Goal: Task Accomplishment & Management: Complete application form

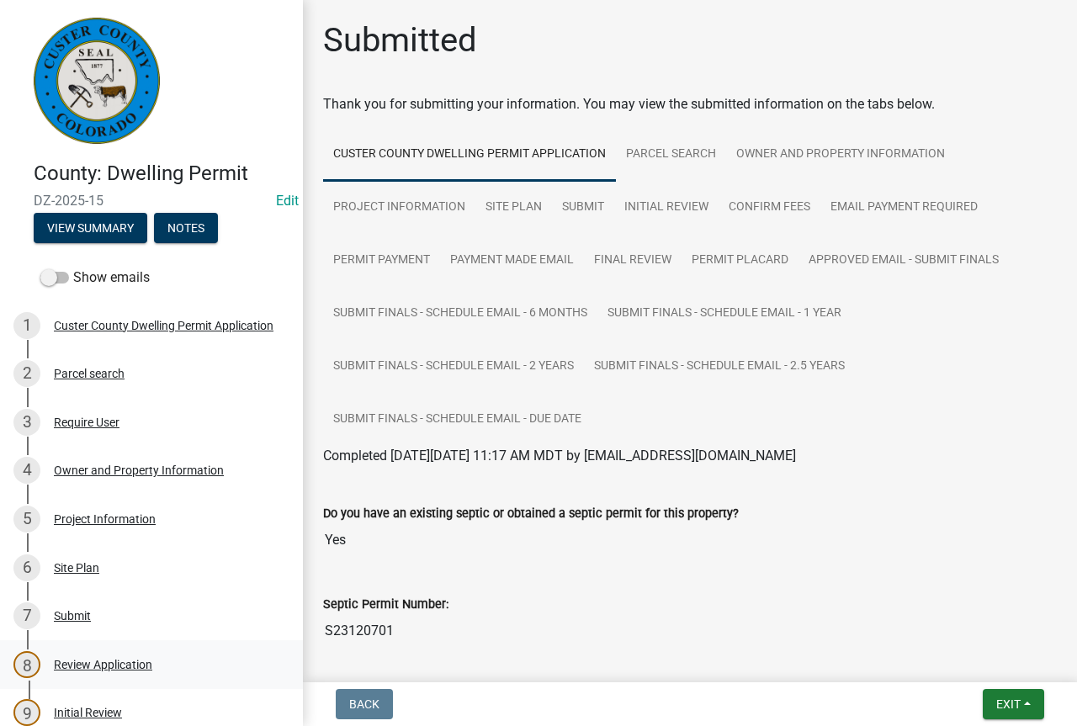
drag, startPoint x: 136, startPoint y: 666, endPoint x: 171, endPoint y: 659, distance: 35.3
click at [137, 666] on div "Review Application" at bounding box center [103, 665] width 98 height 12
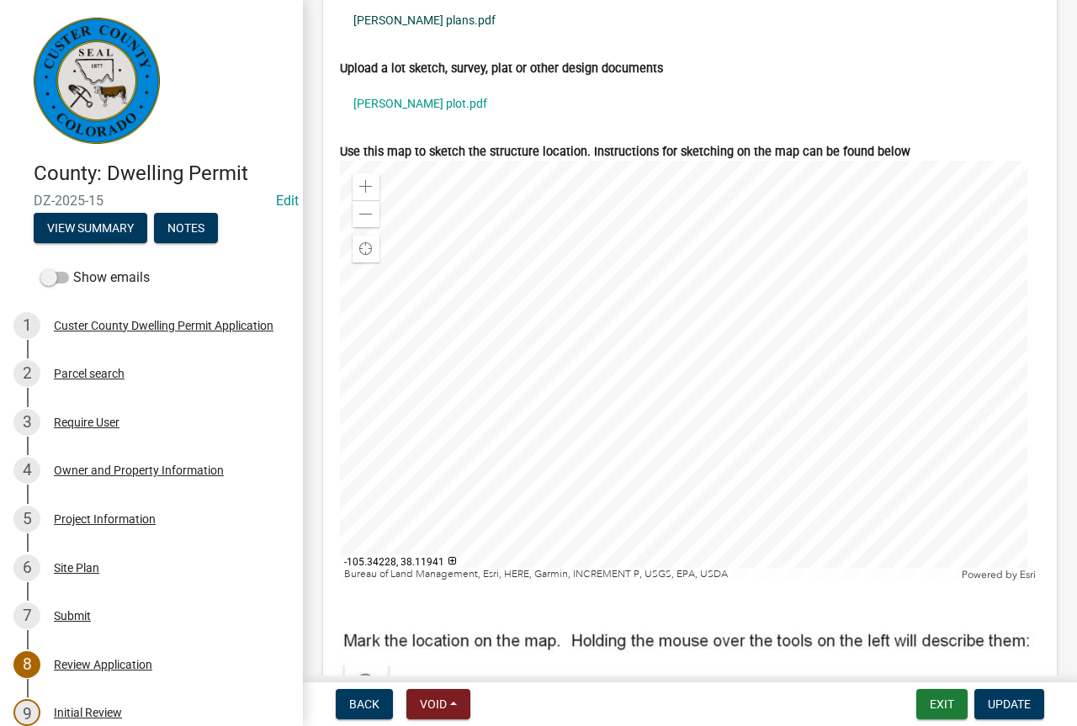
scroll to position [6596, 0]
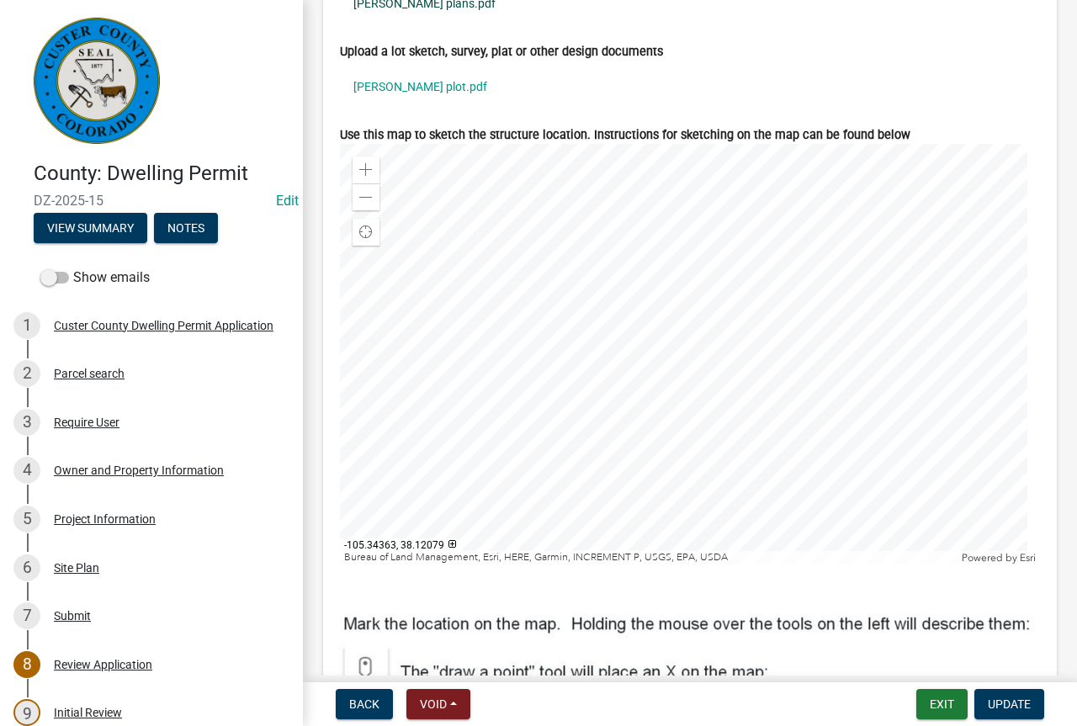
click at [411, 23] on link "sunde plans.pdf" at bounding box center [690, 3] width 700 height 39
click at [413, 106] on link "sunde plot.pdf" at bounding box center [690, 86] width 700 height 39
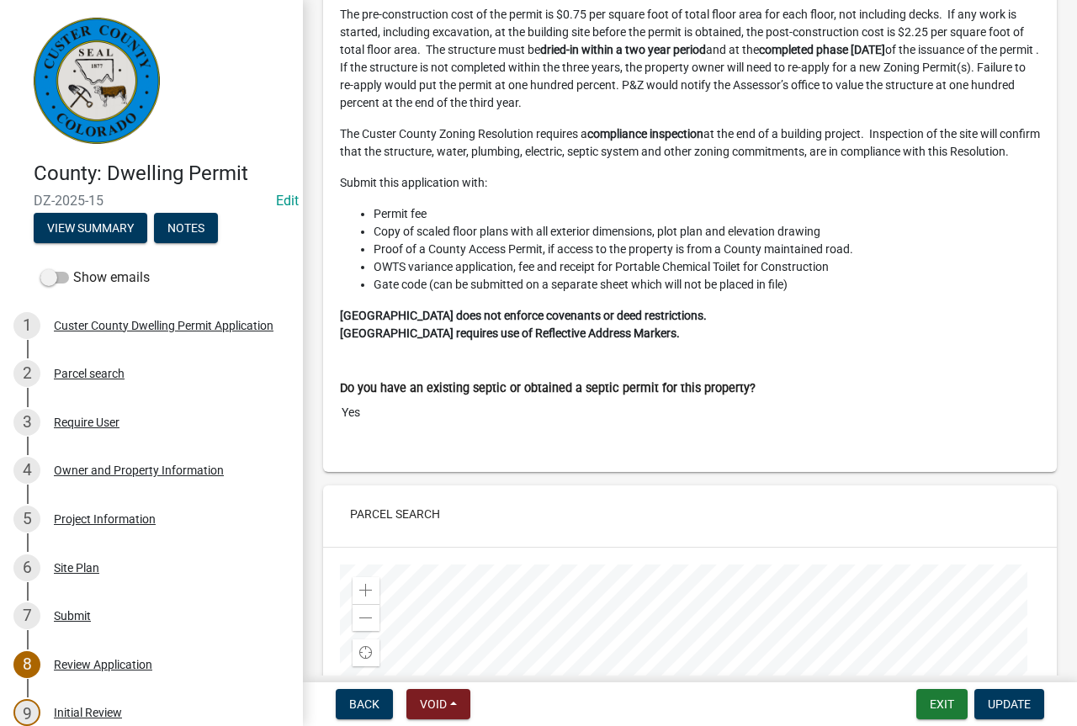
scroll to position [0, 0]
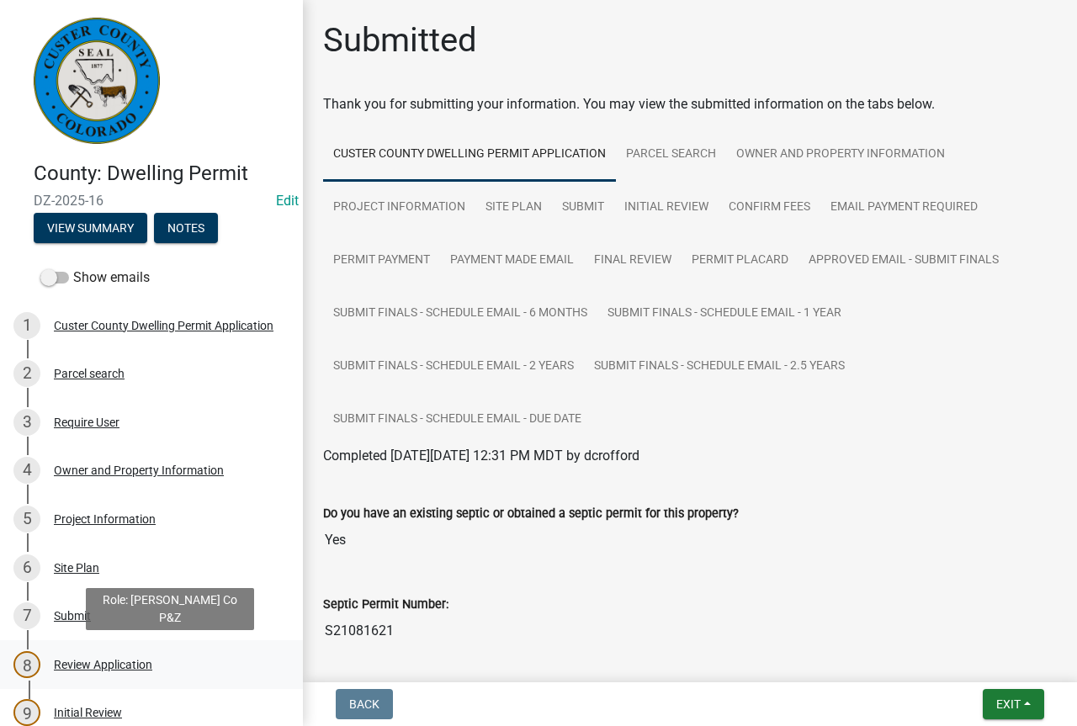
click at [132, 664] on div "Review Application" at bounding box center [103, 665] width 98 height 12
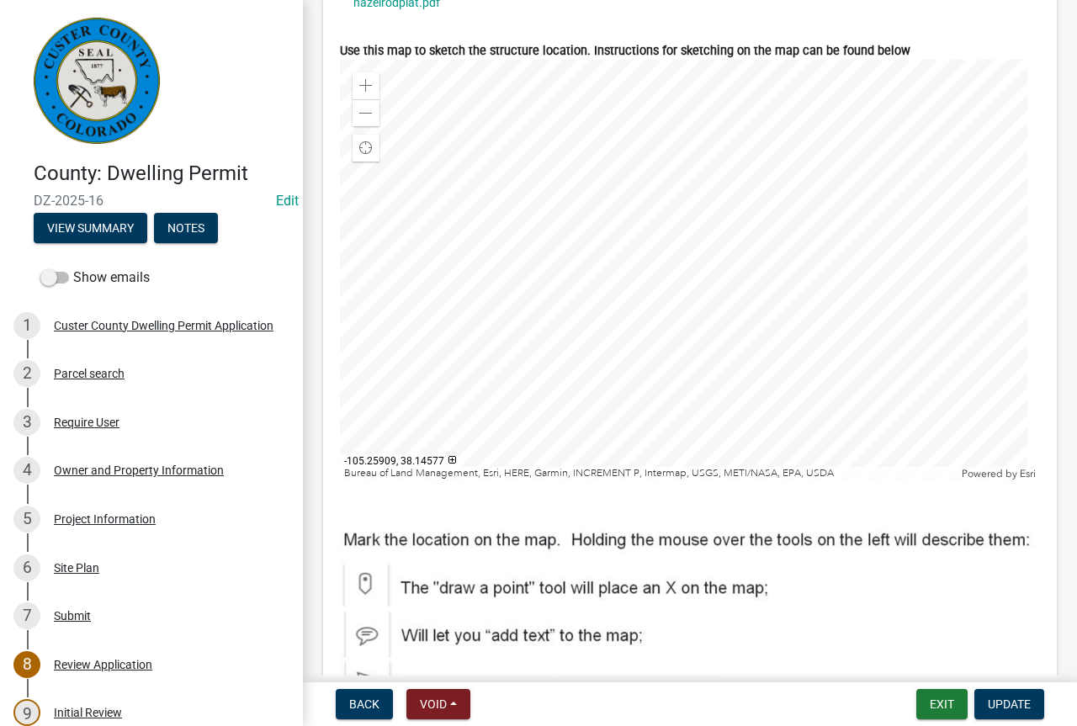
scroll to position [6512, 0]
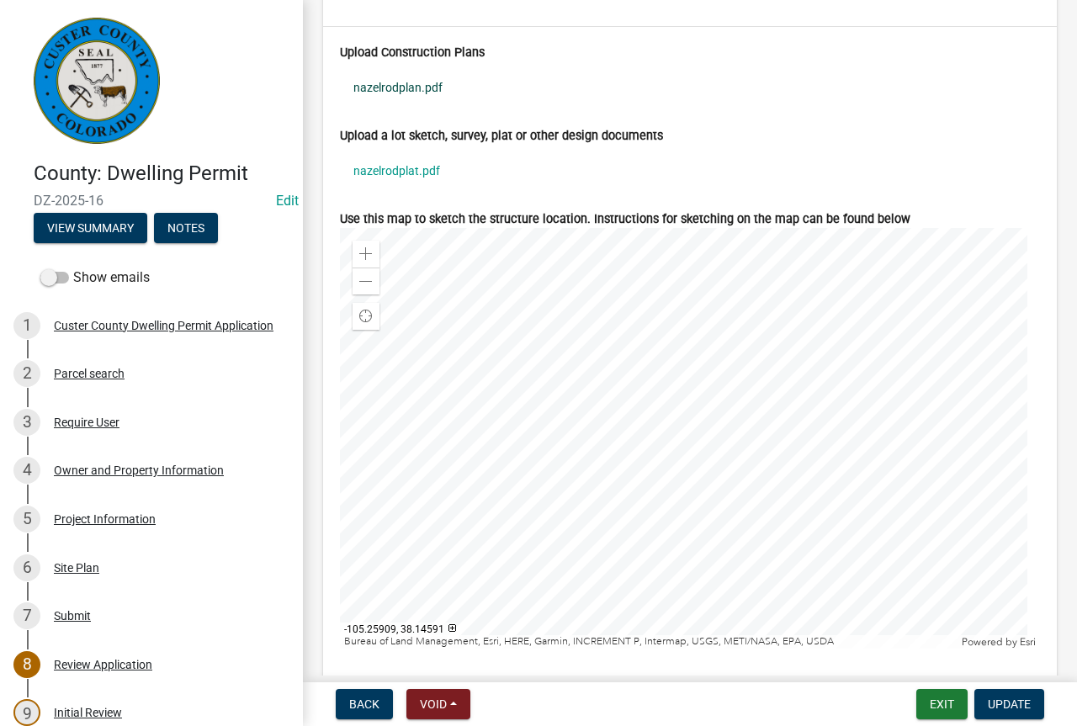
click at [420, 107] on link "nazelrodplan.pdf" at bounding box center [690, 87] width 700 height 39
click at [426, 190] on link "nazelrodplat.pdf" at bounding box center [690, 170] width 700 height 39
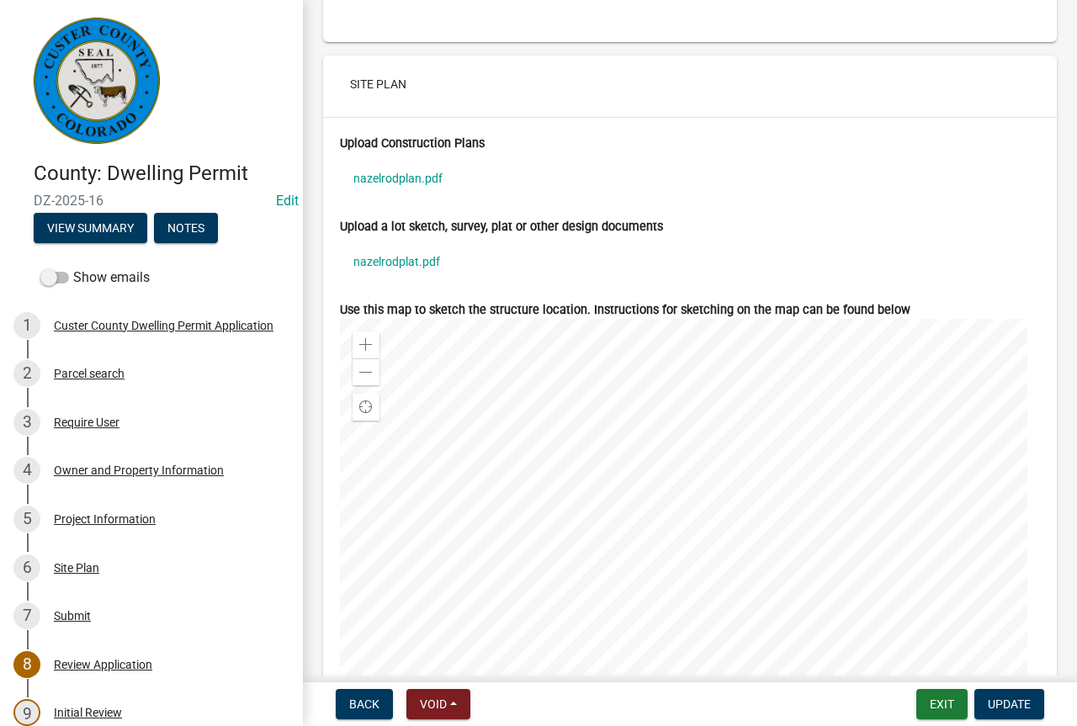
scroll to position [6428, 0]
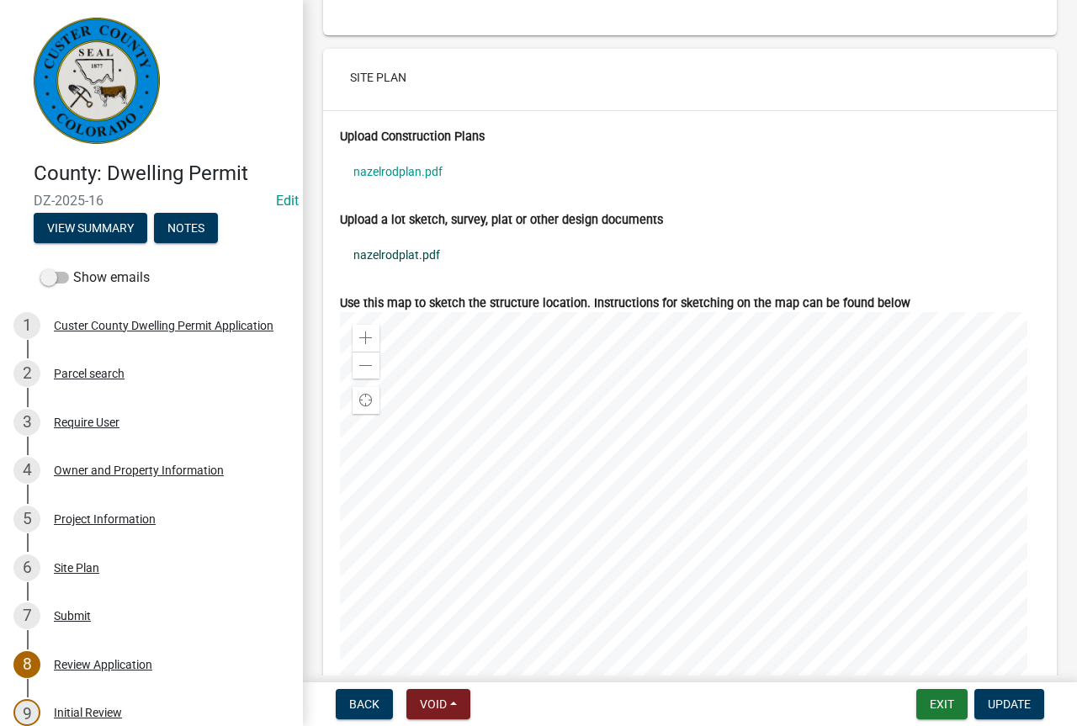
click at [409, 274] on link "nazelrodplat.pdf" at bounding box center [690, 255] width 700 height 39
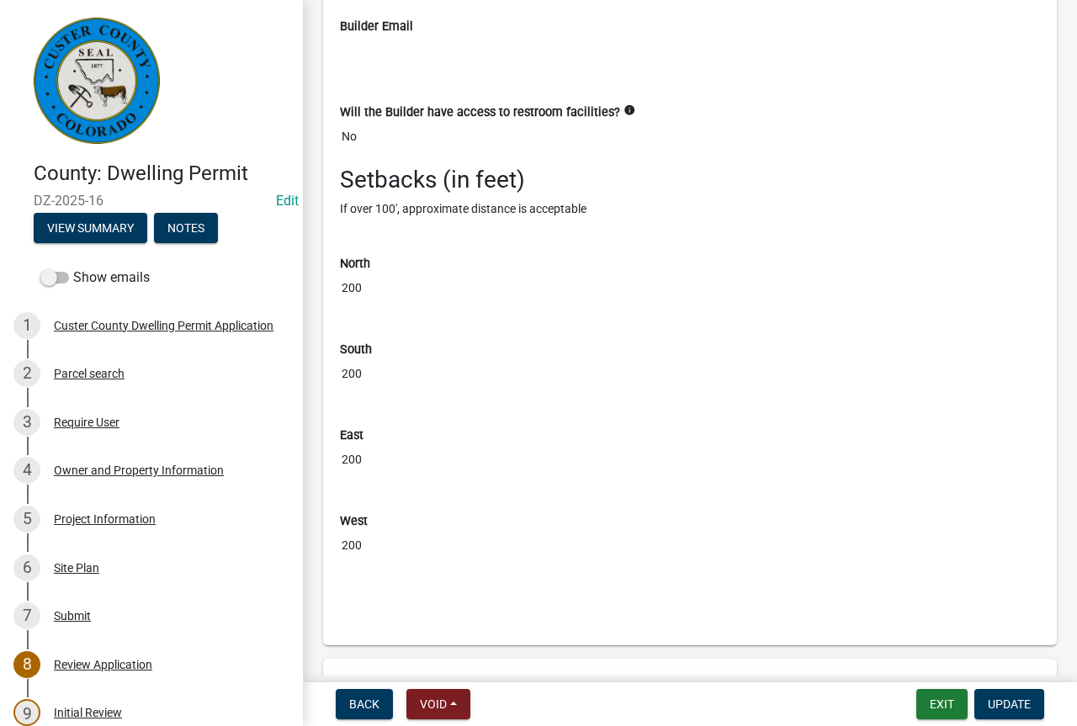
scroll to position [6175, 0]
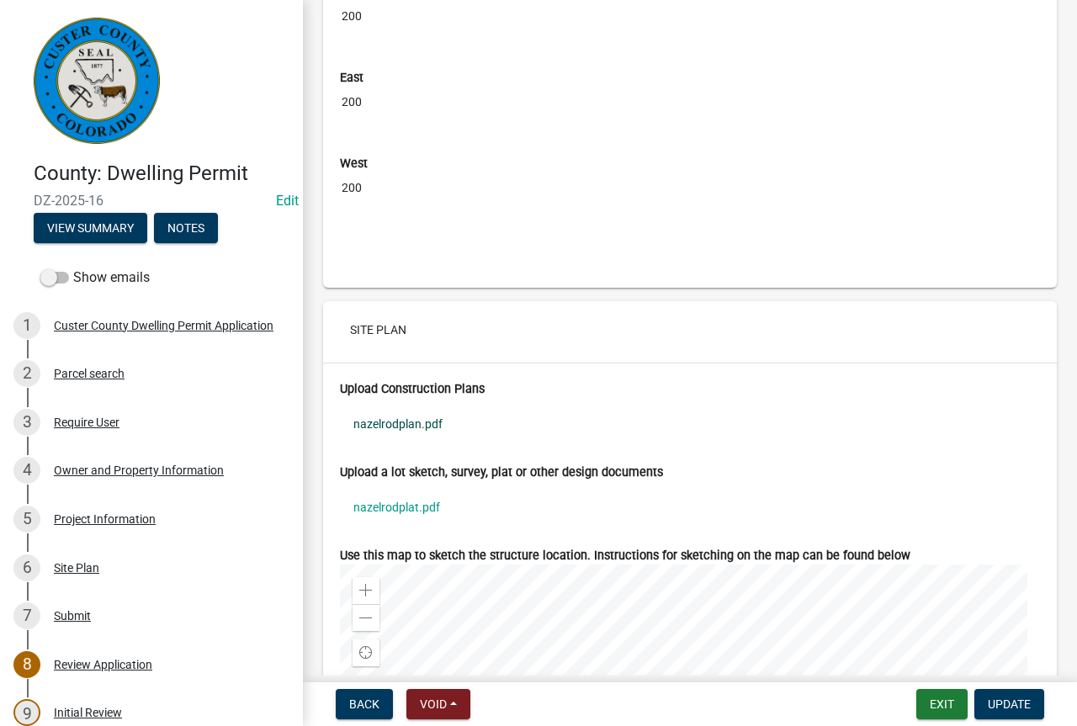
click at [395, 443] on link "nazelrodplan.pdf" at bounding box center [690, 424] width 700 height 39
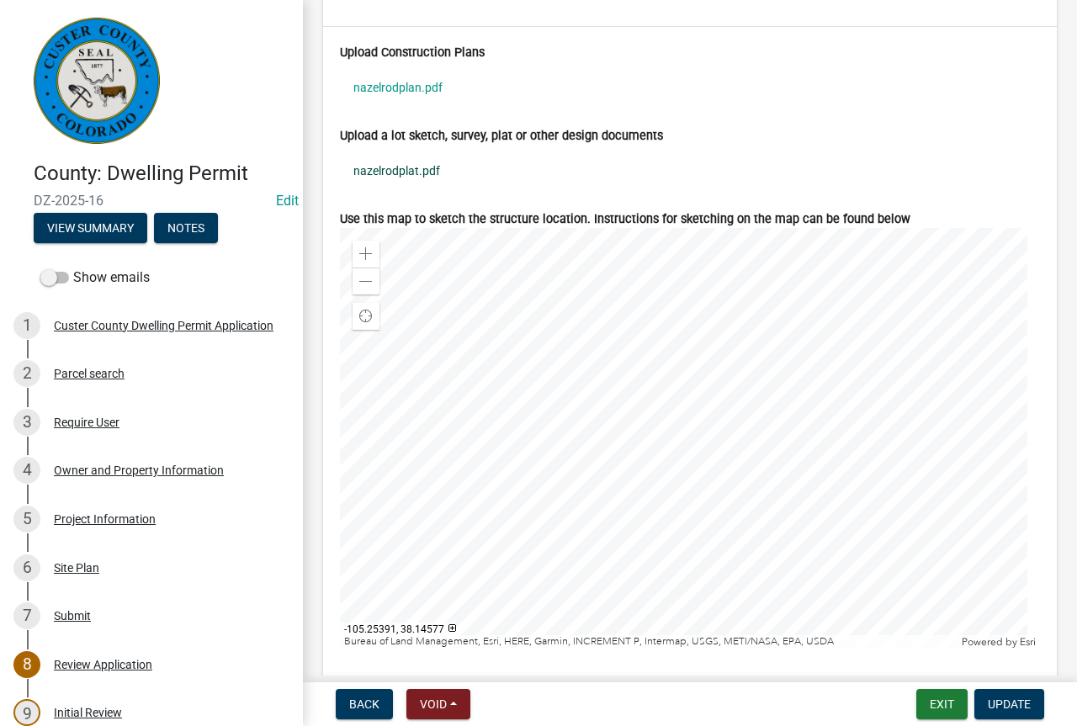
scroll to position [6596, 0]
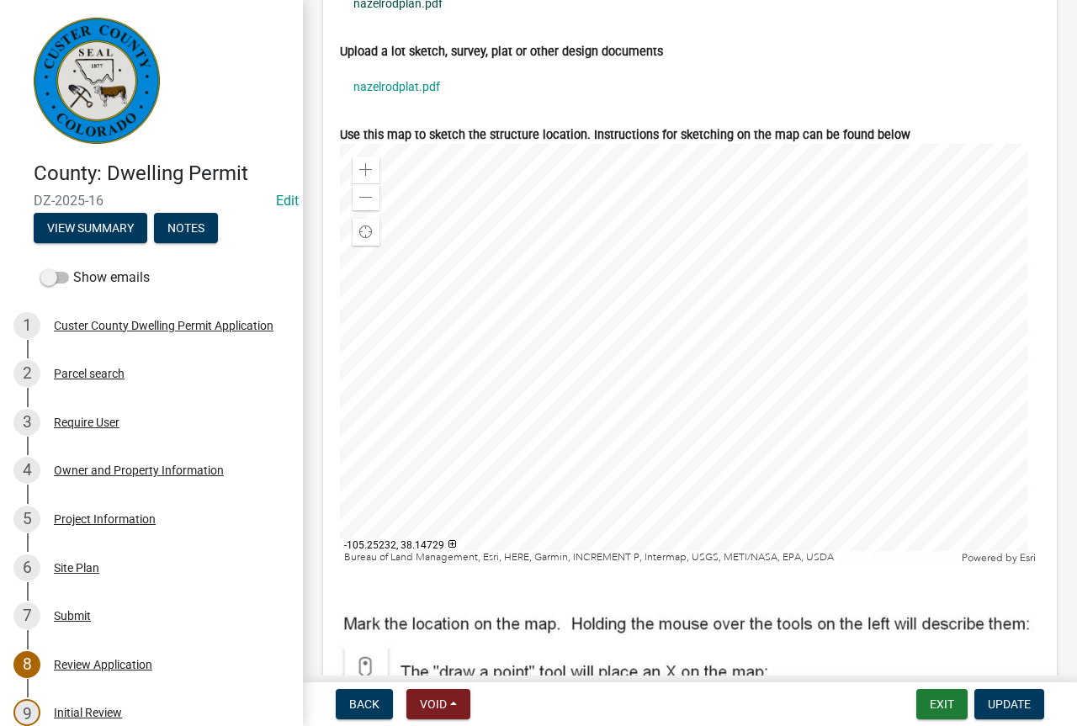
click at [423, 23] on link "nazelrodplan.pdf" at bounding box center [690, 3] width 700 height 39
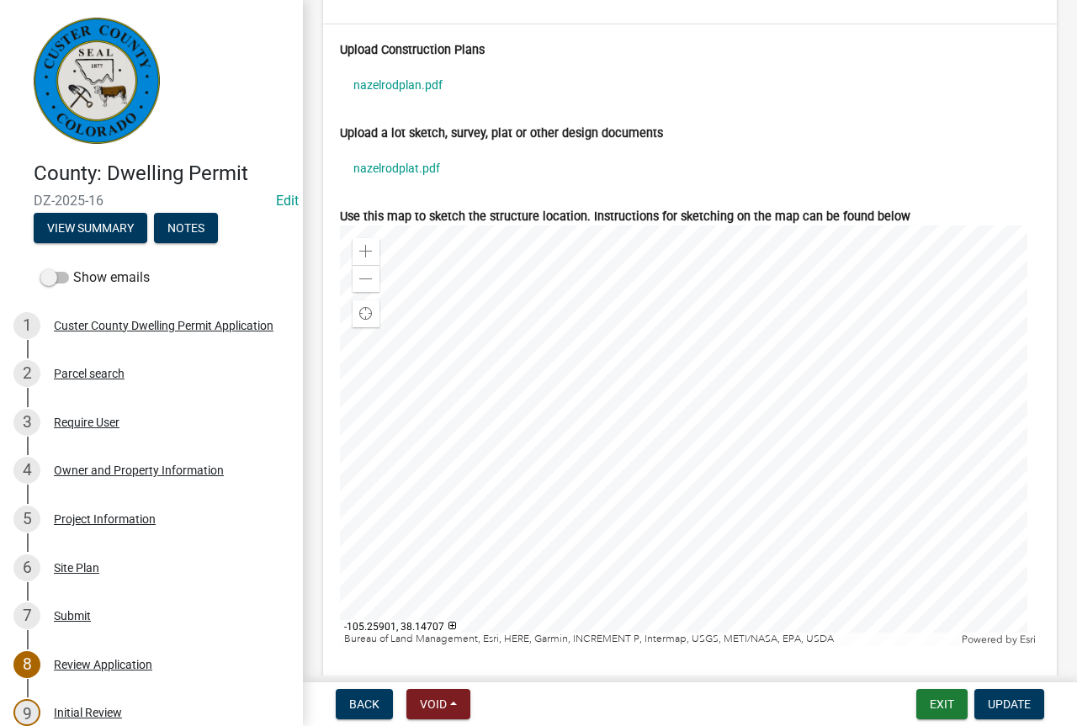
scroll to position [6344, 0]
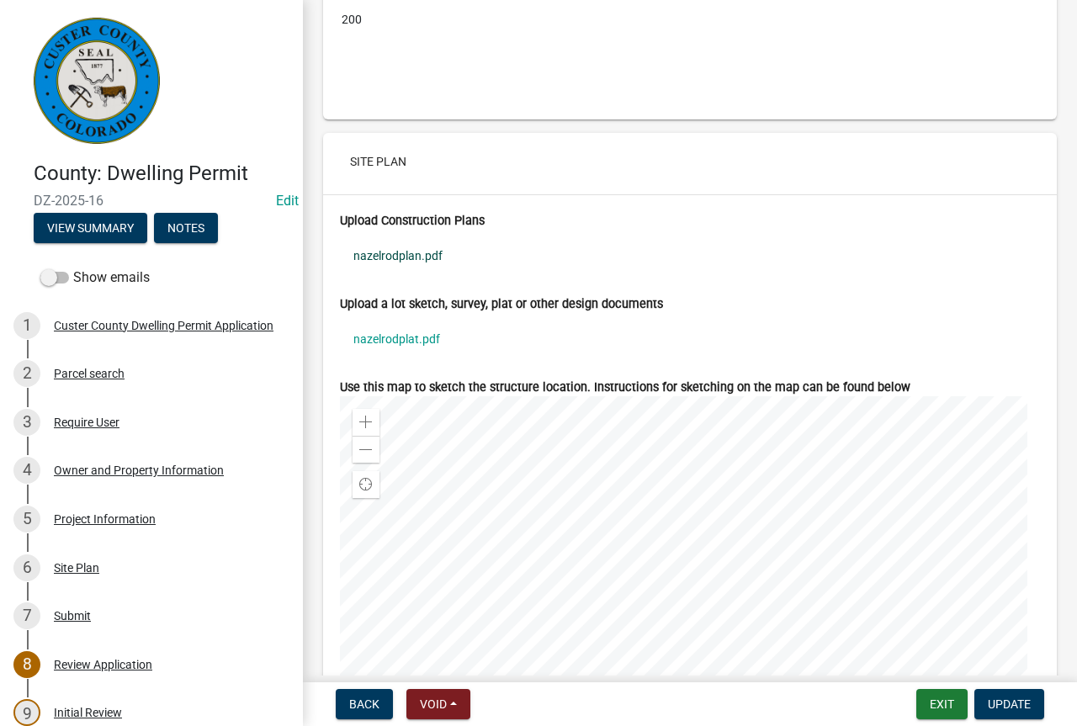
click at [408, 275] on link "nazelrodplan.pdf" at bounding box center [690, 255] width 700 height 39
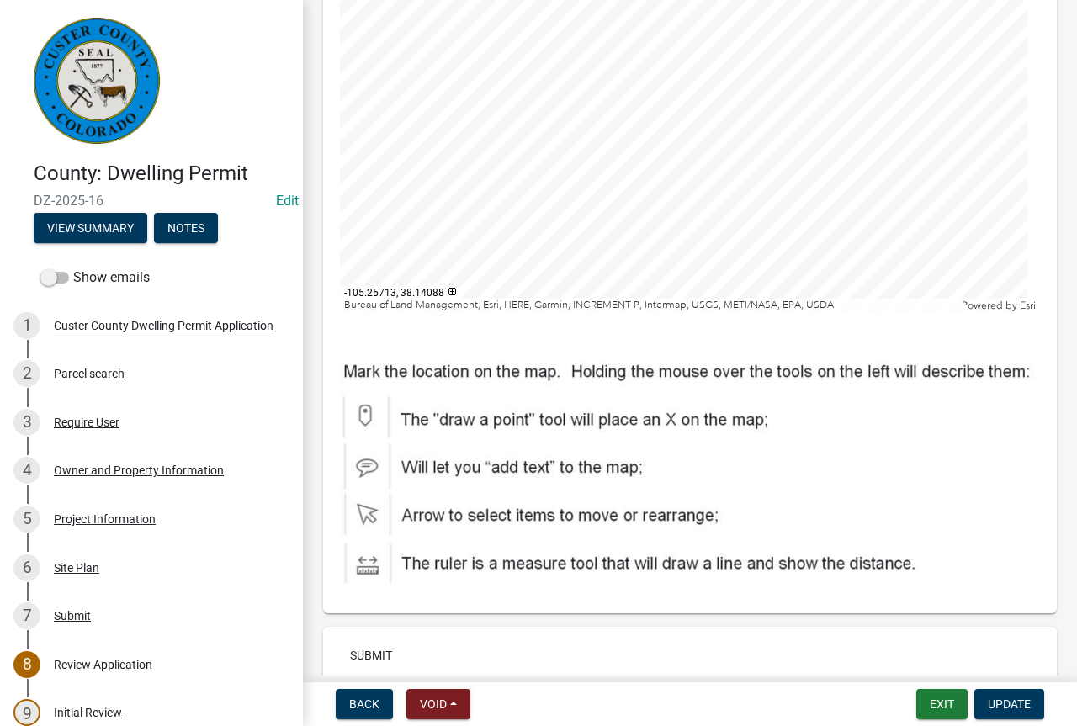
scroll to position [6259, 0]
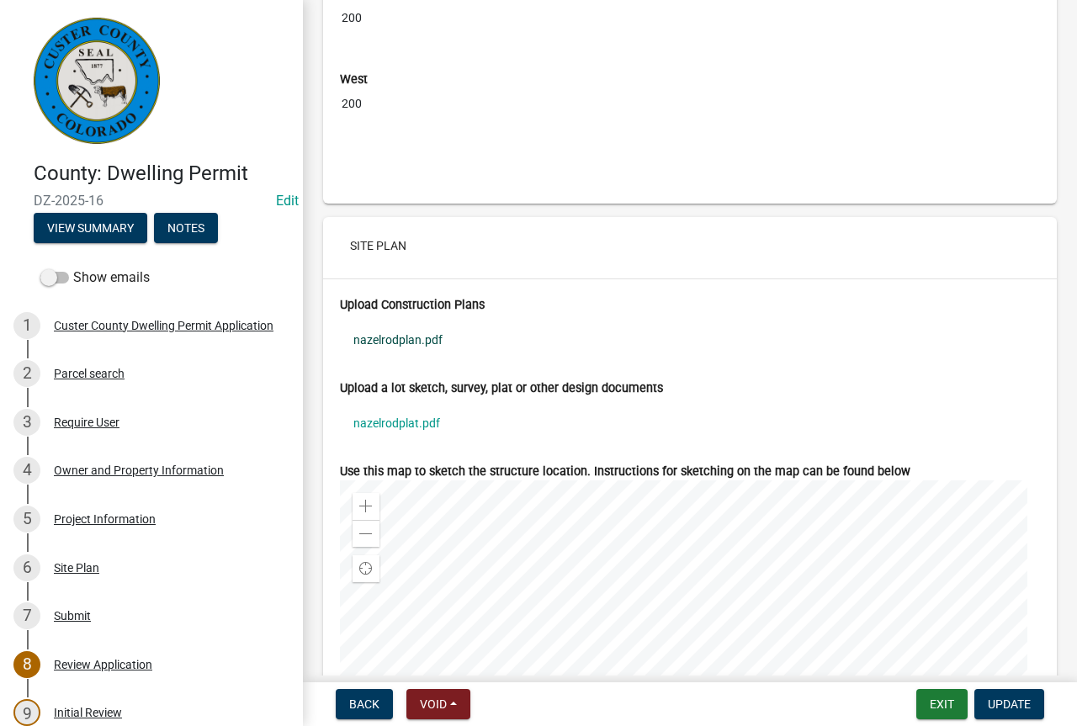
click at [411, 359] on link "nazelrodplan.pdf" at bounding box center [690, 340] width 700 height 39
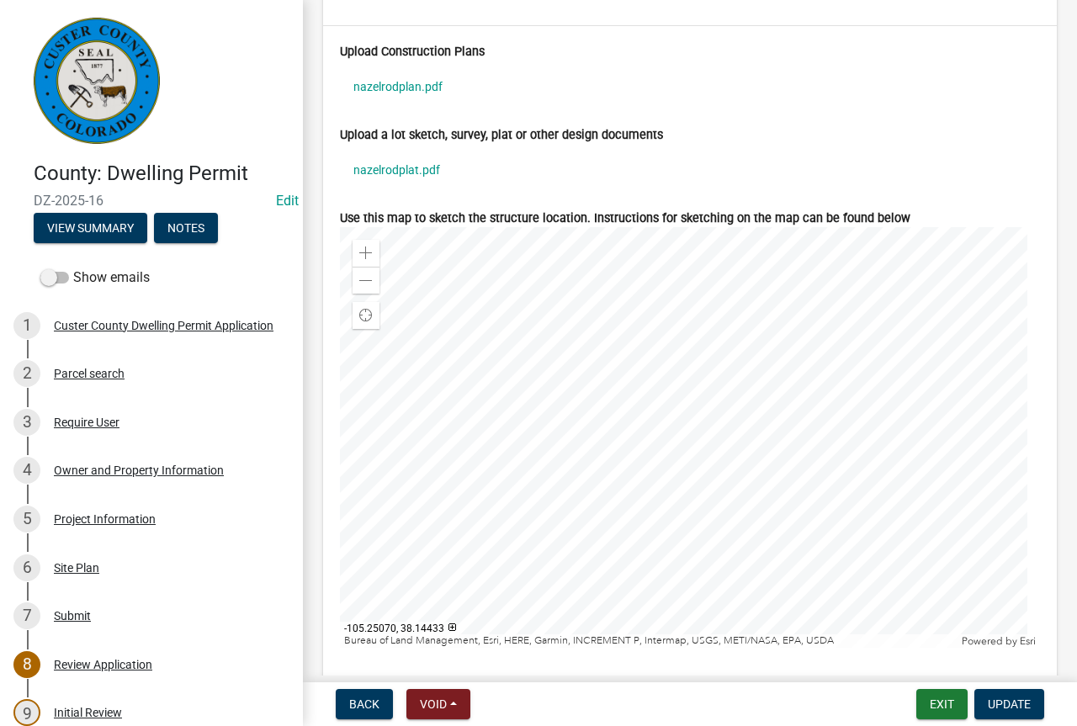
scroll to position [6512, 0]
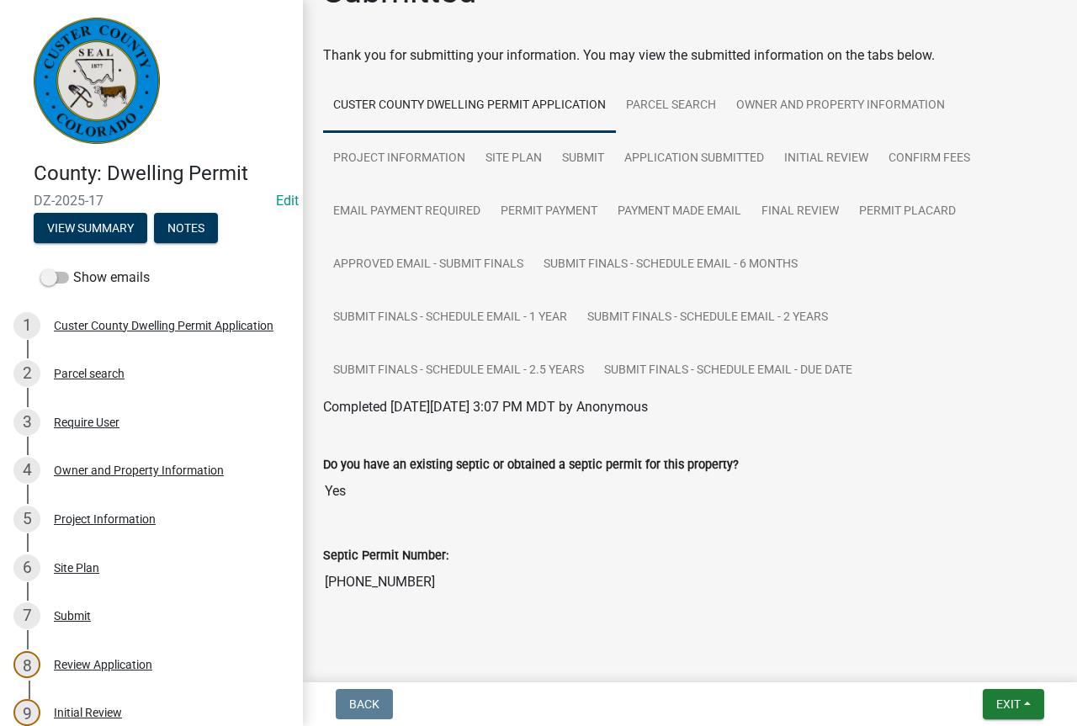
scroll to position [72, 0]
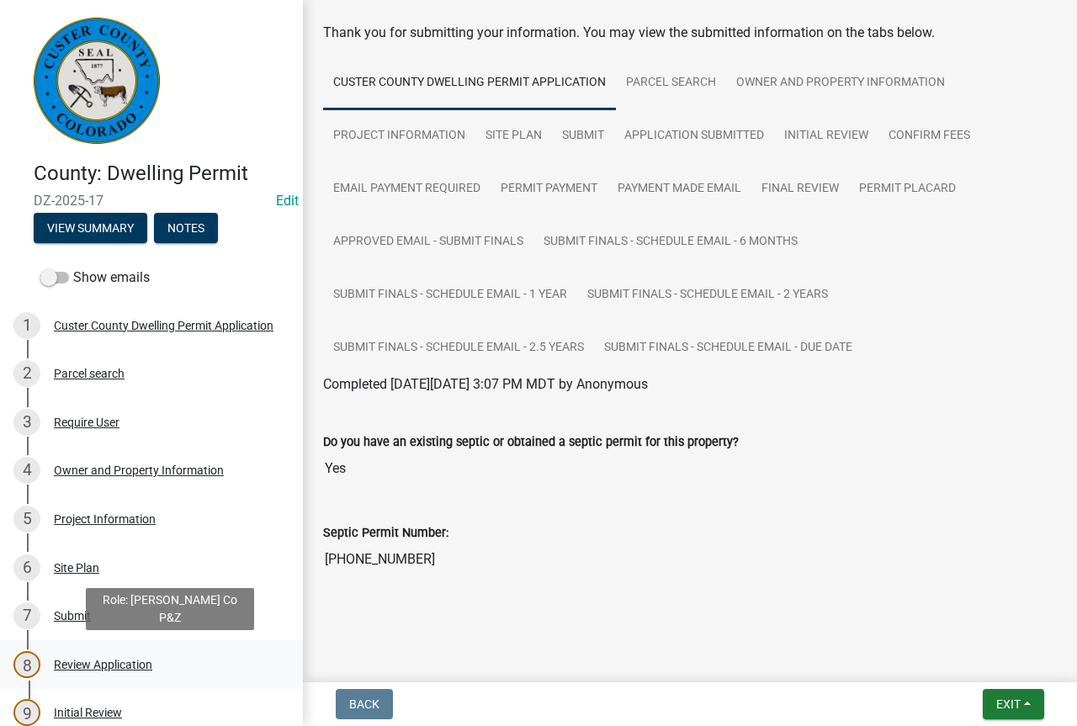
click at [139, 669] on div "Review Application" at bounding box center [103, 665] width 98 height 12
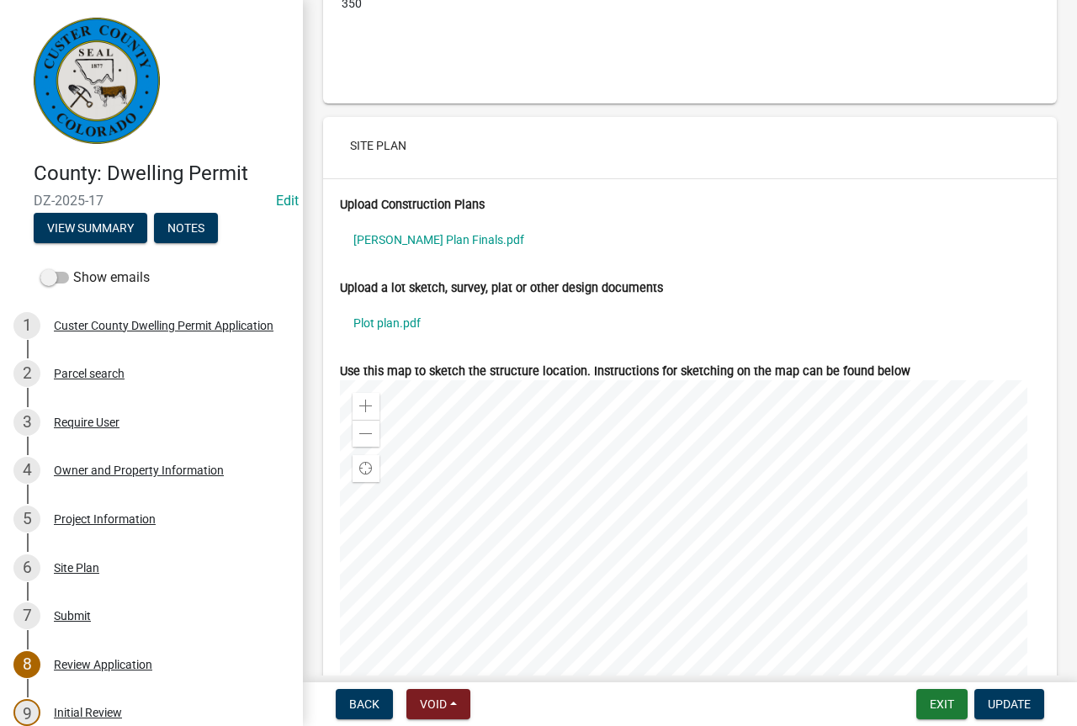
scroll to position [6512, 0]
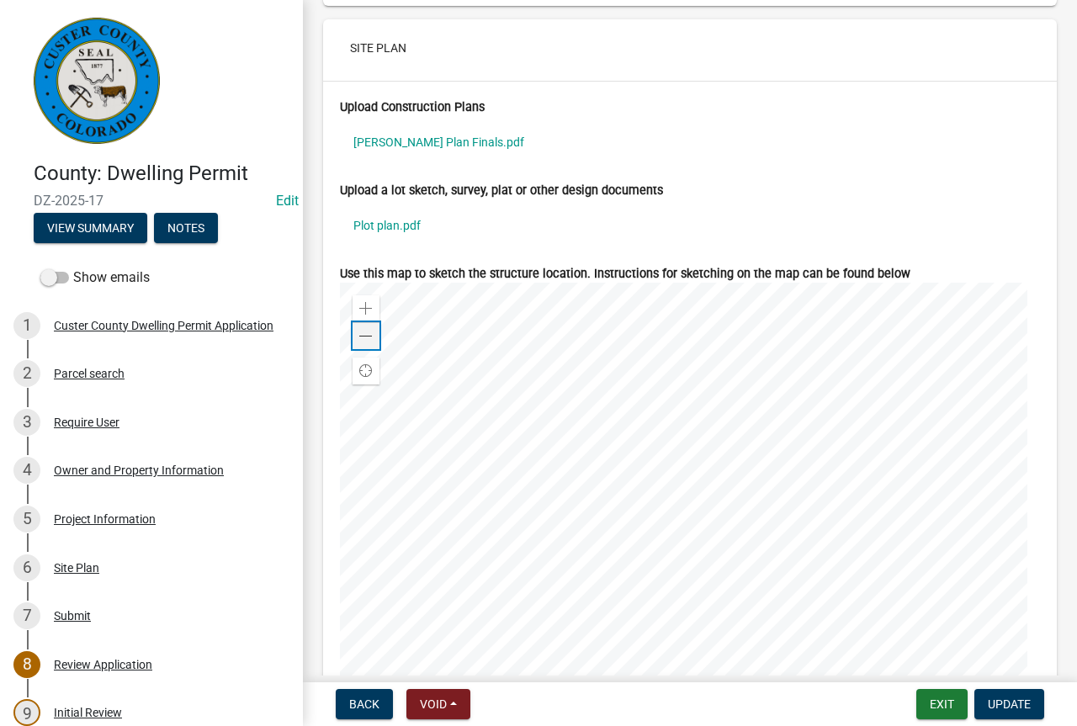
click at [364, 343] on span at bounding box center [365, 336] width 13 height 13
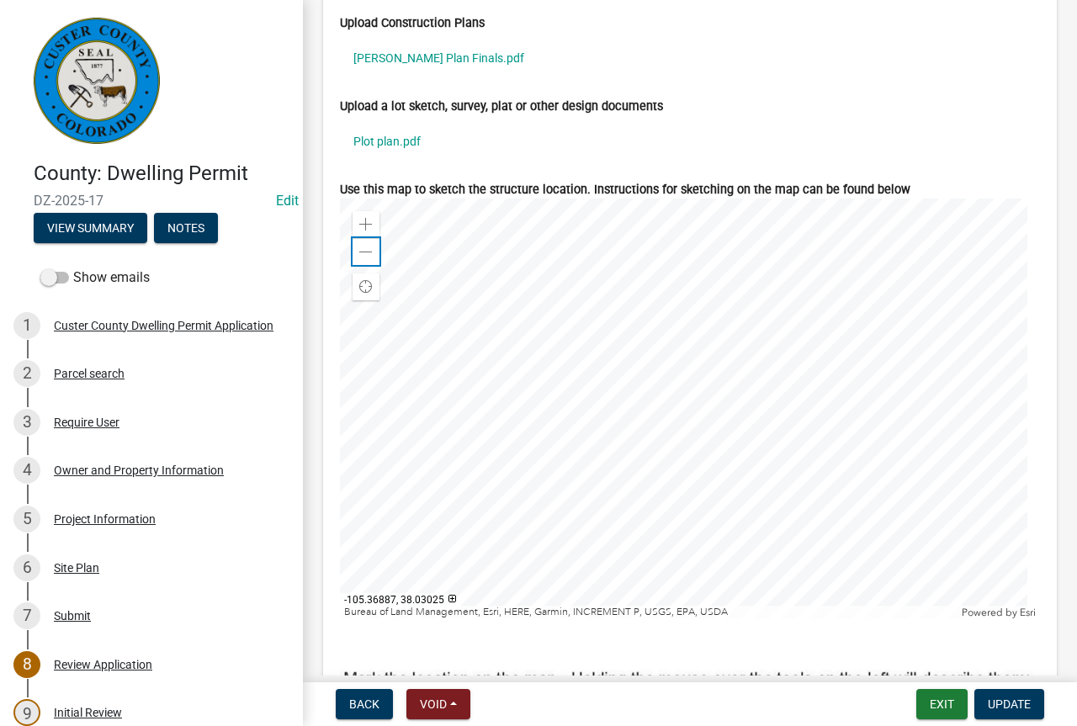
scroll to position [6680, 0]
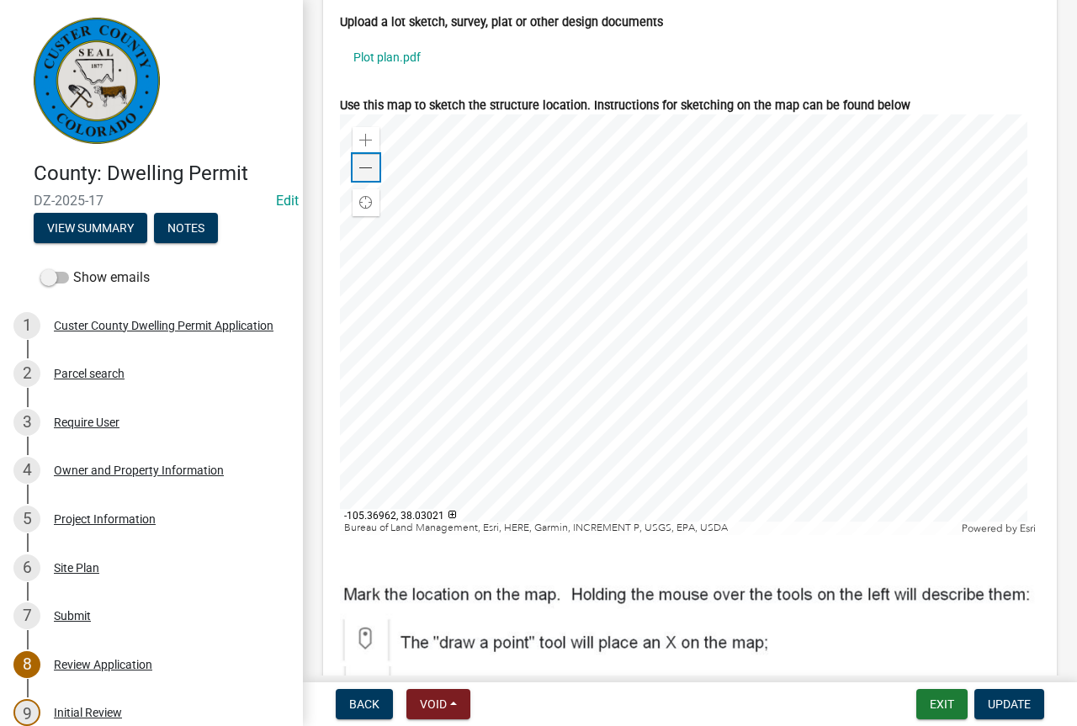
click at [358, 181] on div "Zoom out" at bounding box center [366, 167] width 27 height 27
click at [367, 175] on span at bounding box center [365, 168] width 13 height 13
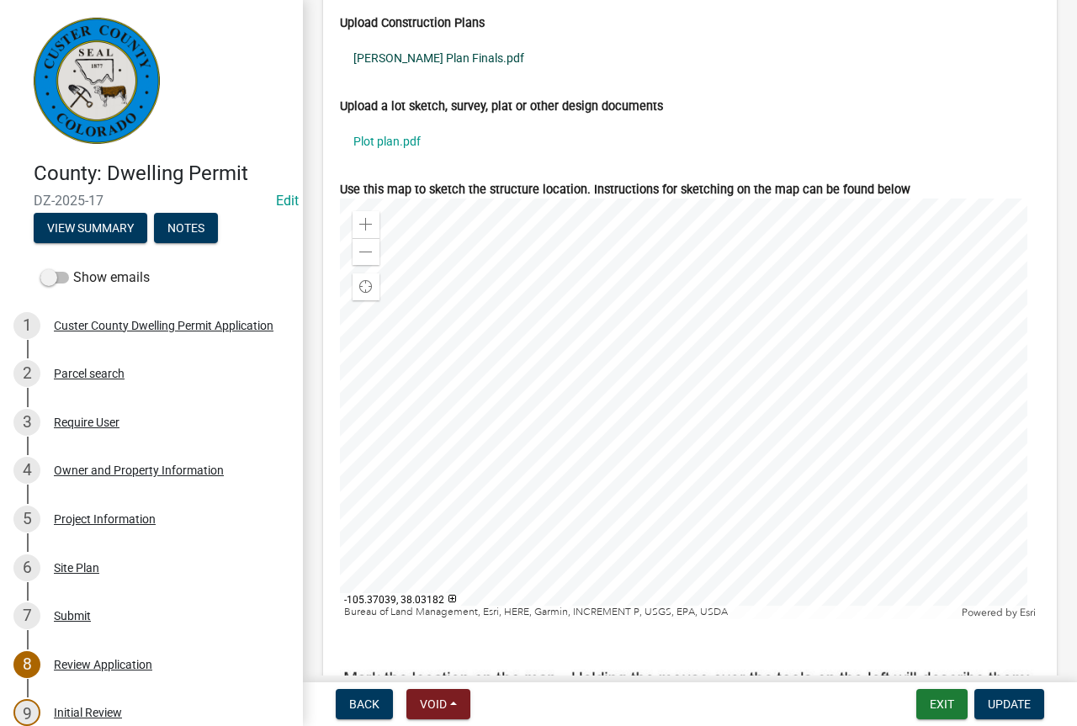
click at [455, 77] on link "Buchanan Plan Finals.pdf" at bounding box center [690, 58] width 700 height 39
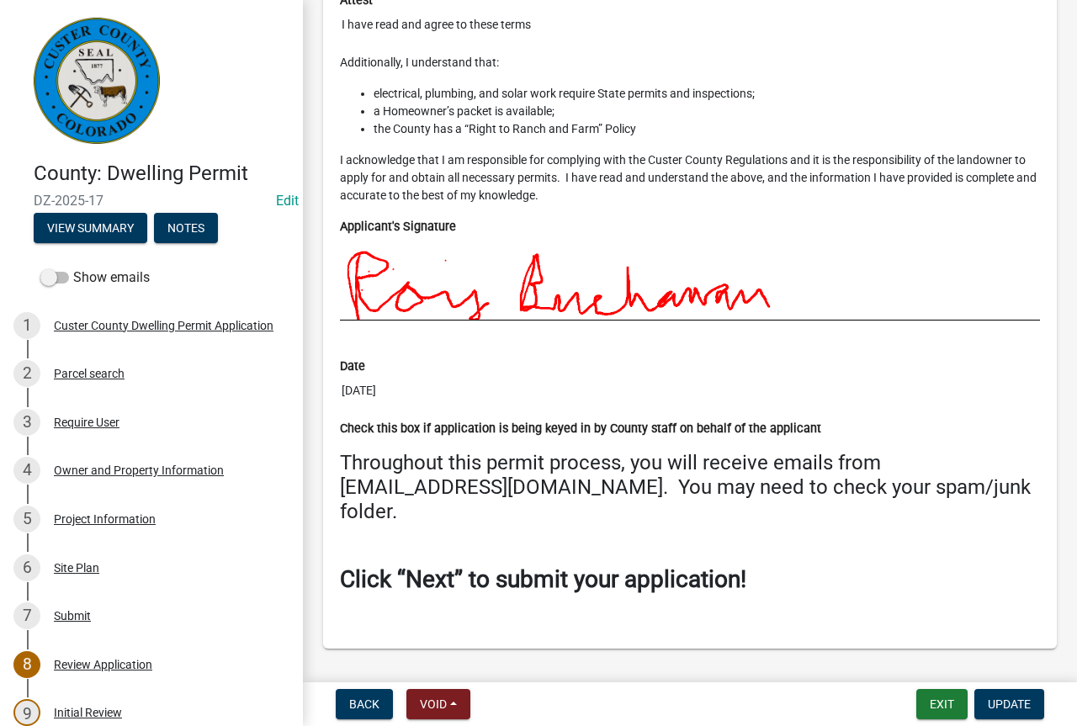
scroll to position [8034, 0]
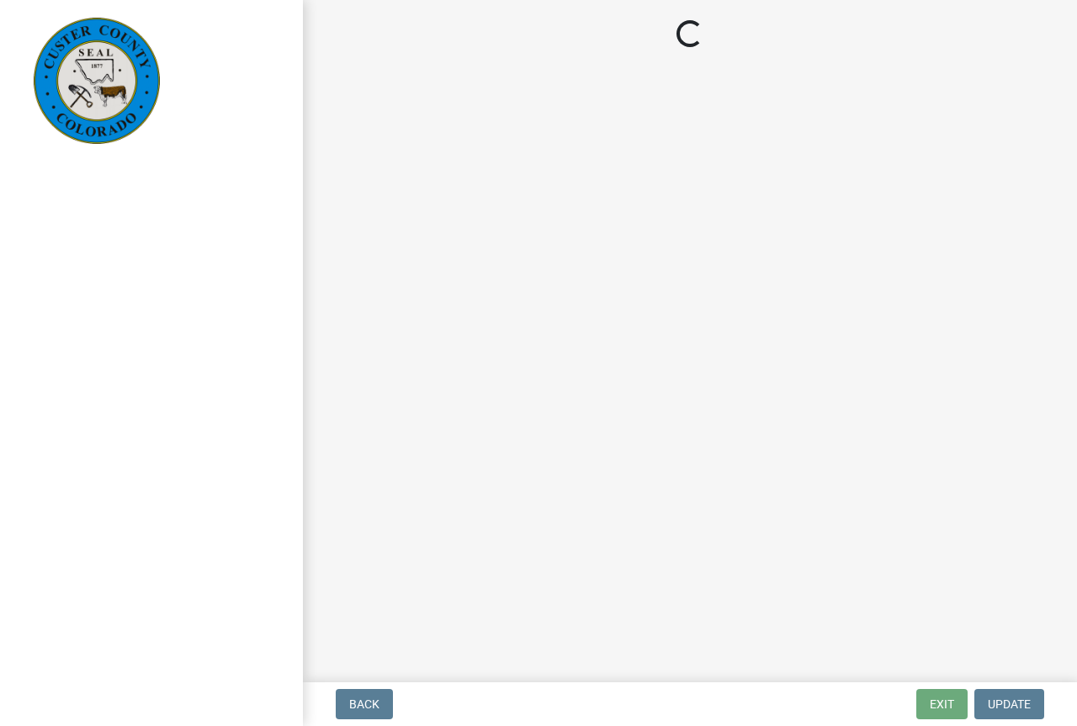
select select "cd09b013-b94f-4524-a046-a3f04ce1867e"
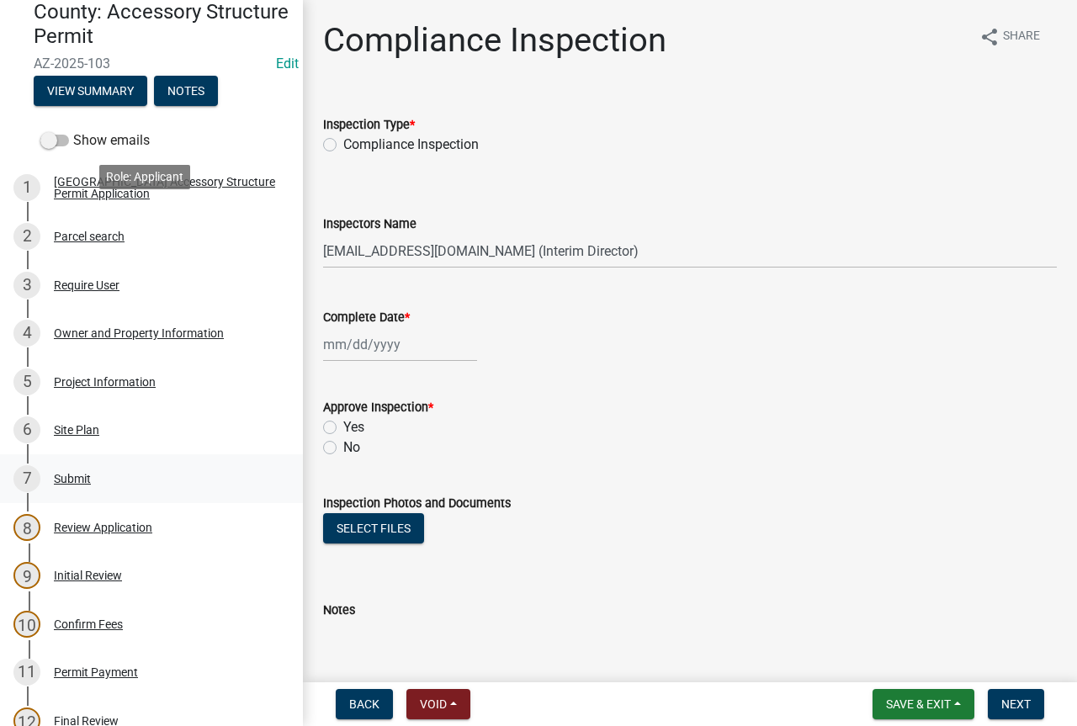
scroll to position [168, 0]
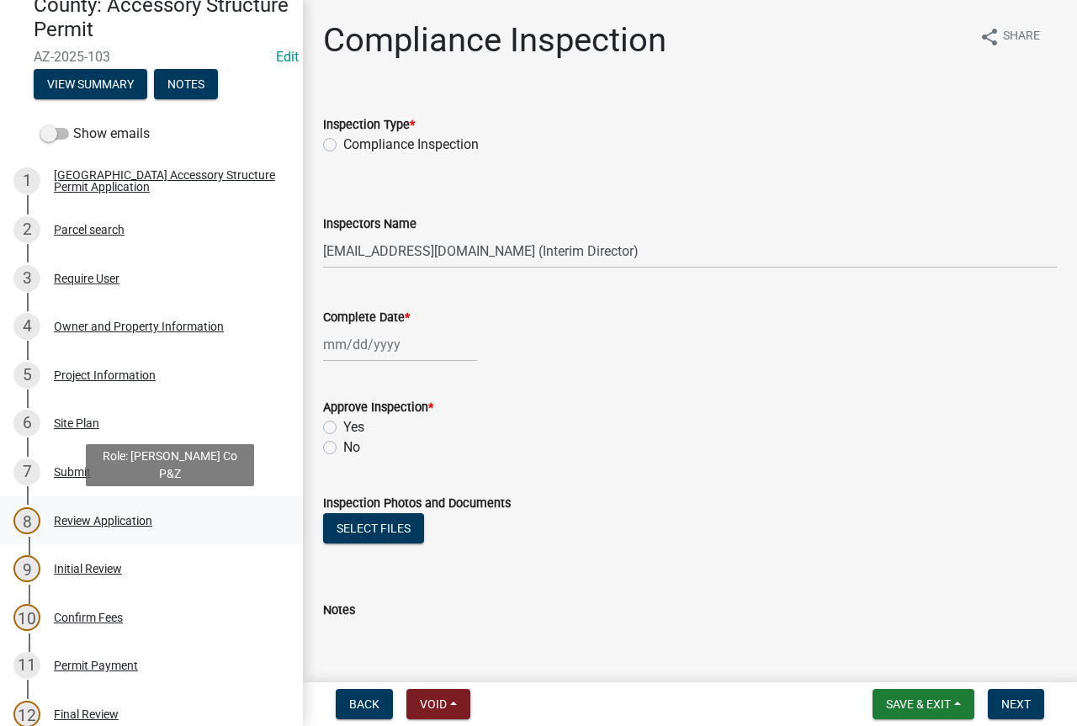
click at [115, 522] on div "Review Application" at bounding box center [103, 521] width 98 height 12
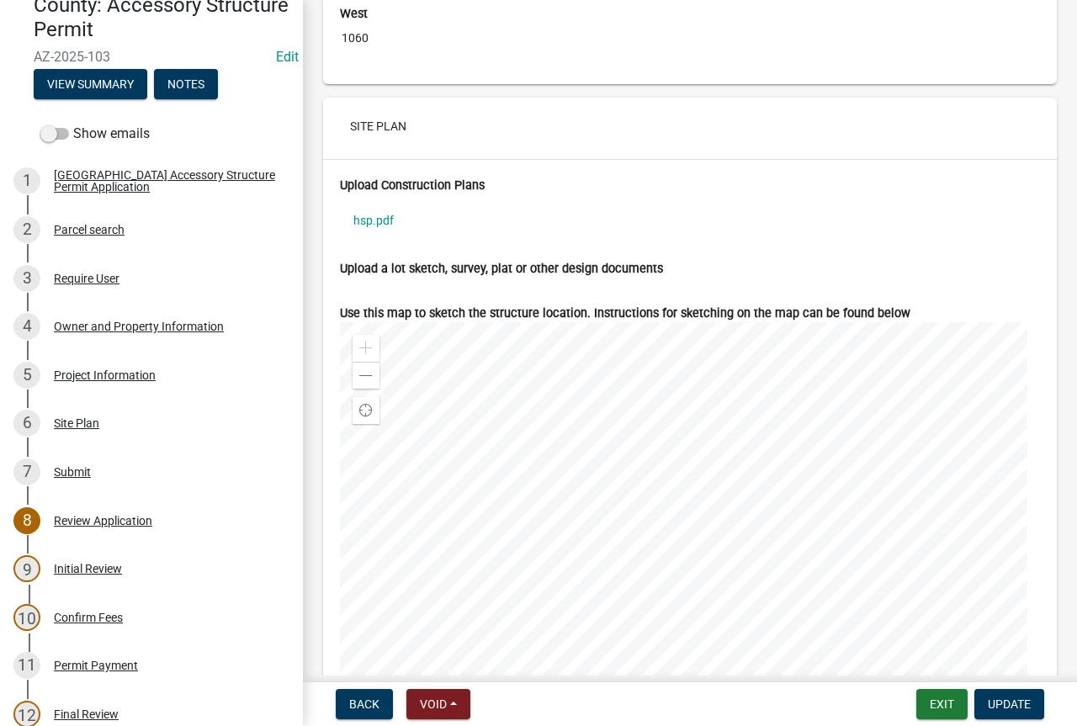
scroll to position [6142, 0]
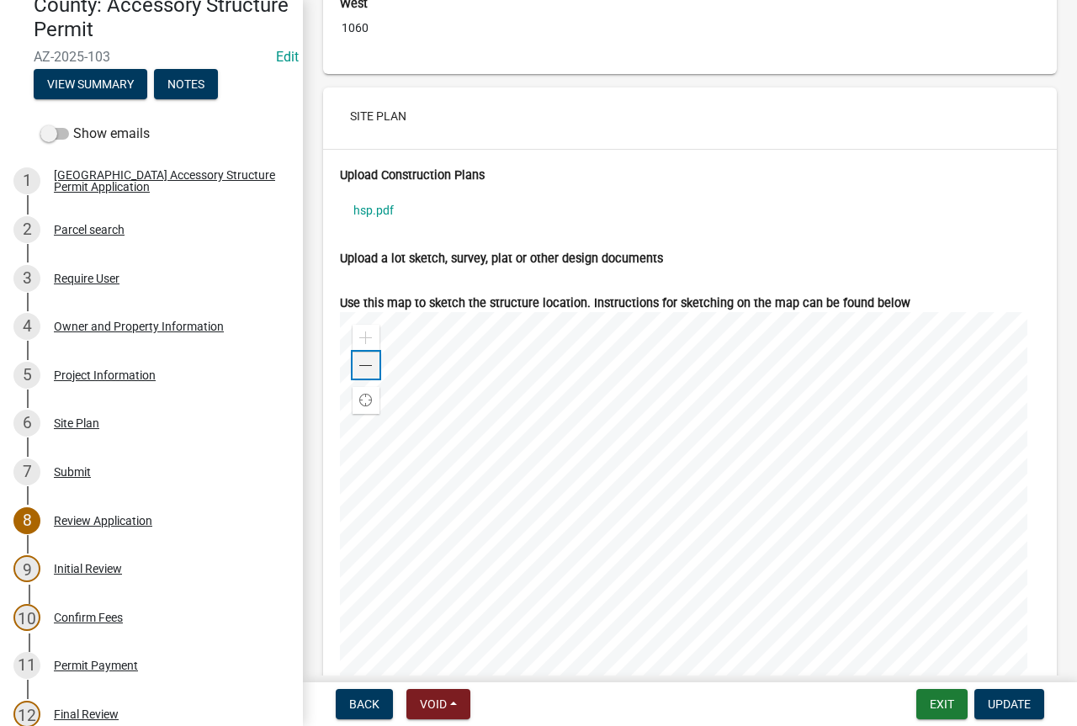
click at [368, 373] on span at bounding box center [365, 365] width 13 height 13
click at [362, 373] on span at bounding box center [365, 365] width 13 height 13
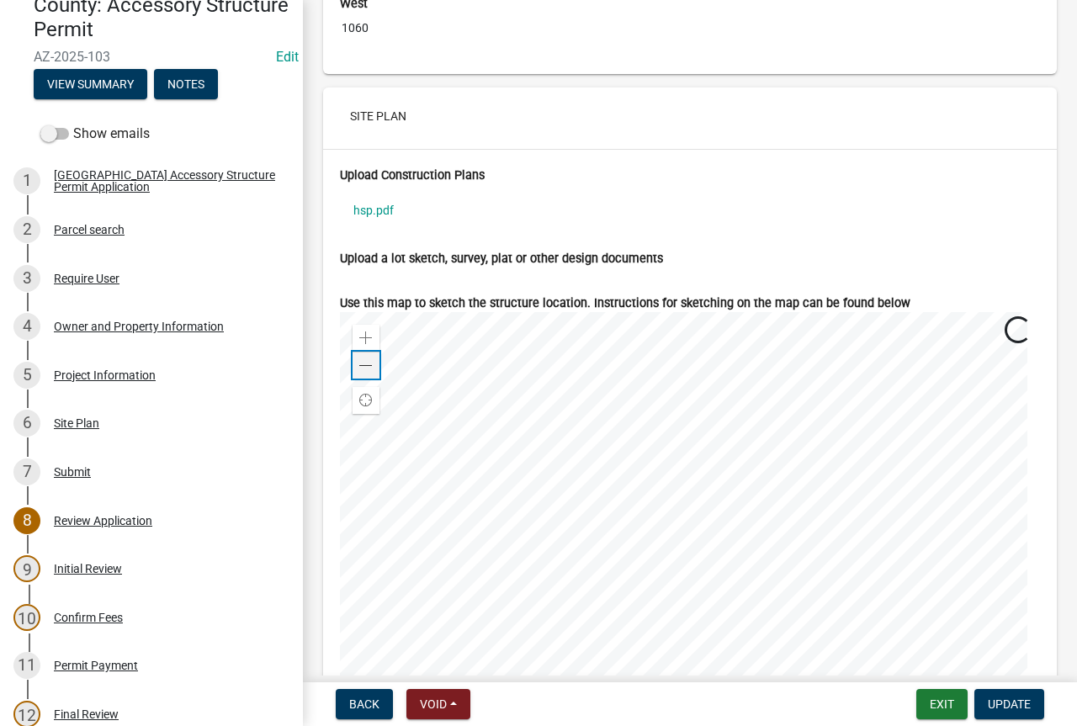
click at [363, 373] on span at bounding box center [365, 365] width 13 height 13
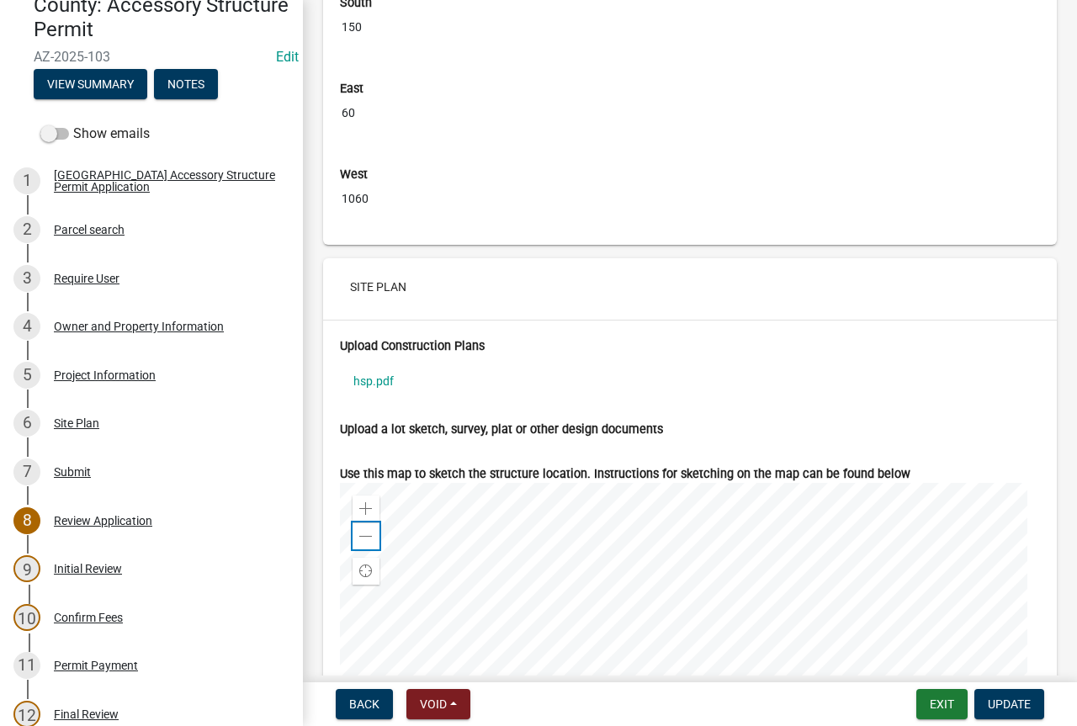
scroll to position [5973, 0]
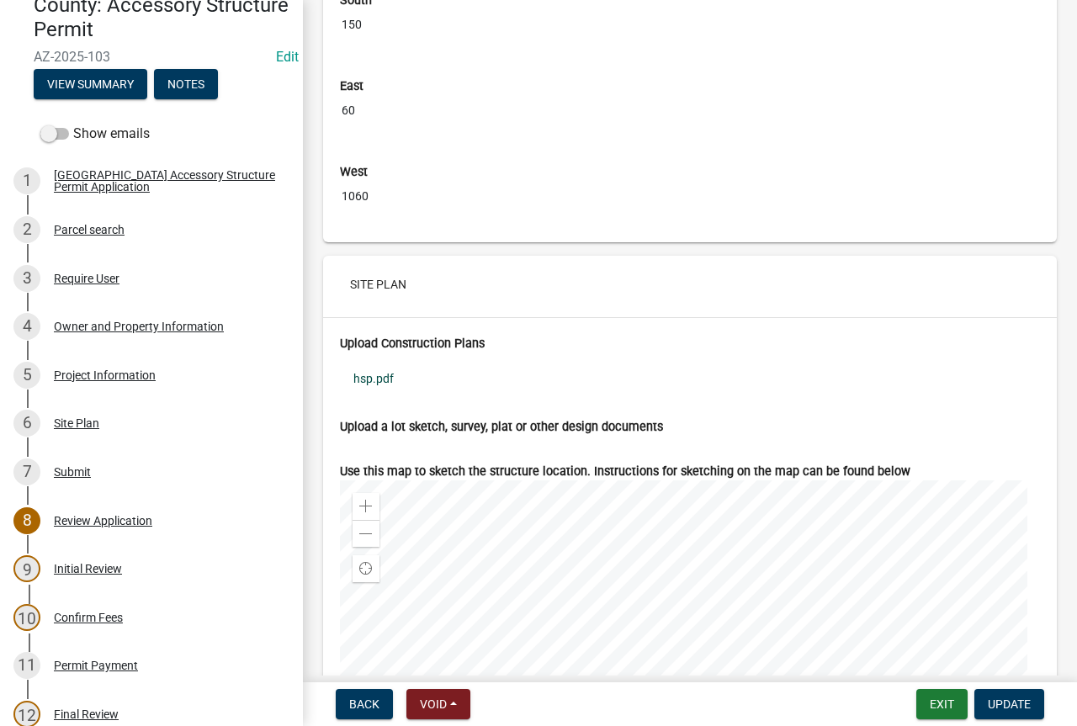
click at [373, 390] on link "hsp.pdf" at bounding box center [690, 378] width 700 height 39
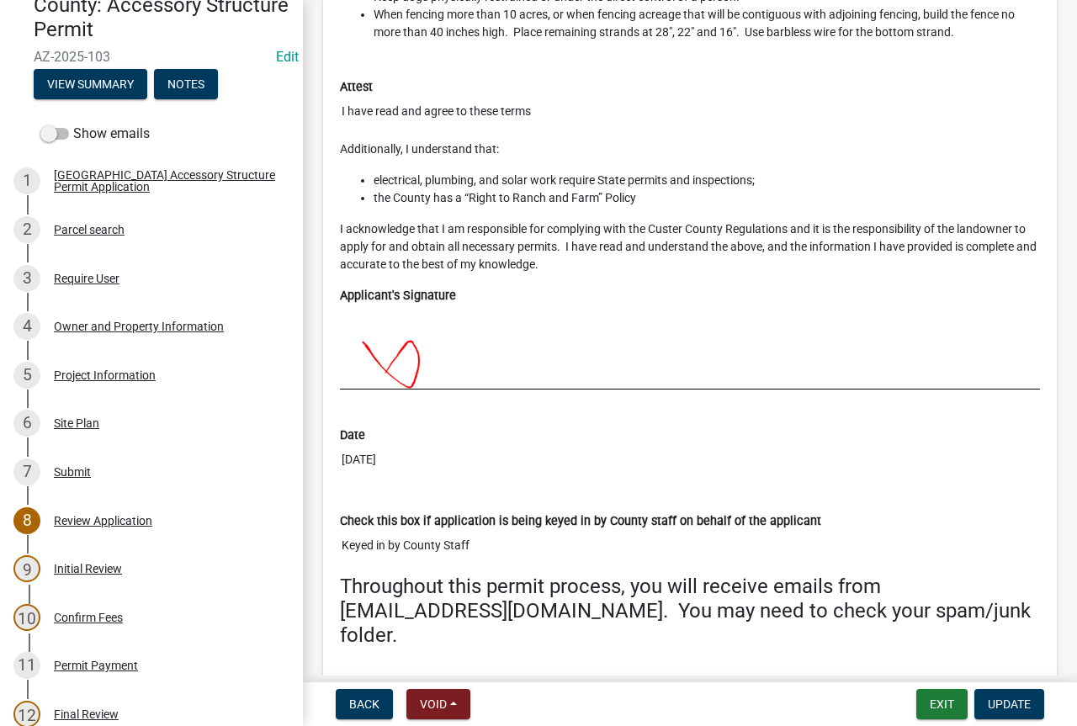
scroll to position [7701, 0]
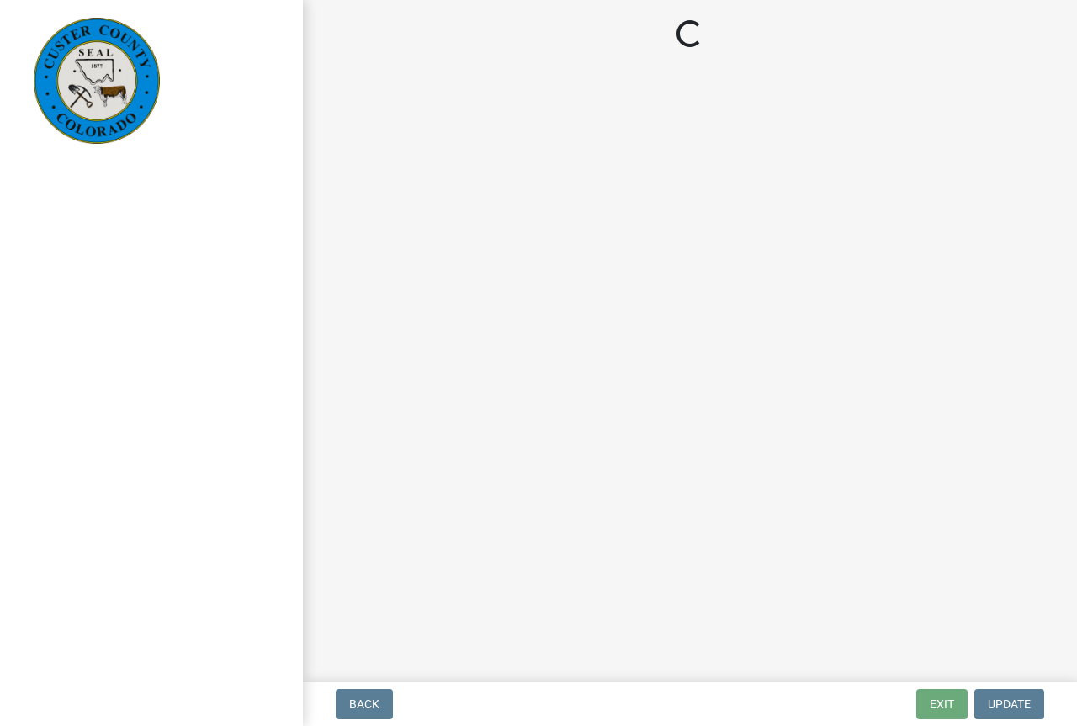
select select "cd09b013-b94f-4524-a046-a3f04ce1867e"
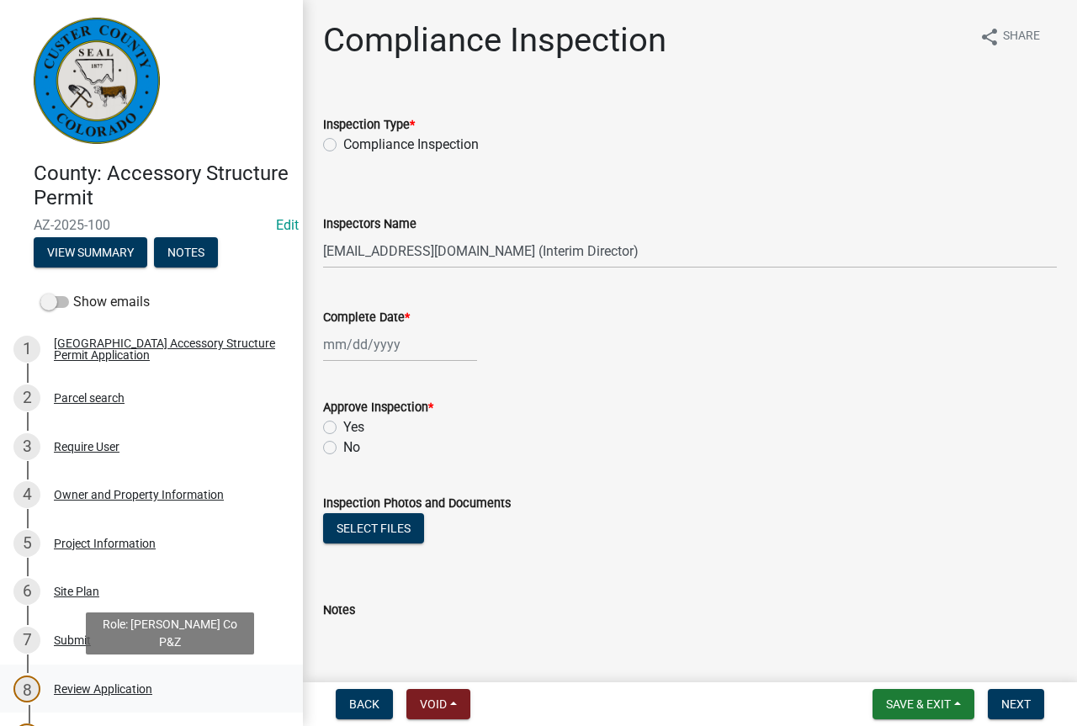
click at [107, 692] on div "Review Application" at bounding box center [103, 689] width 98 height 12
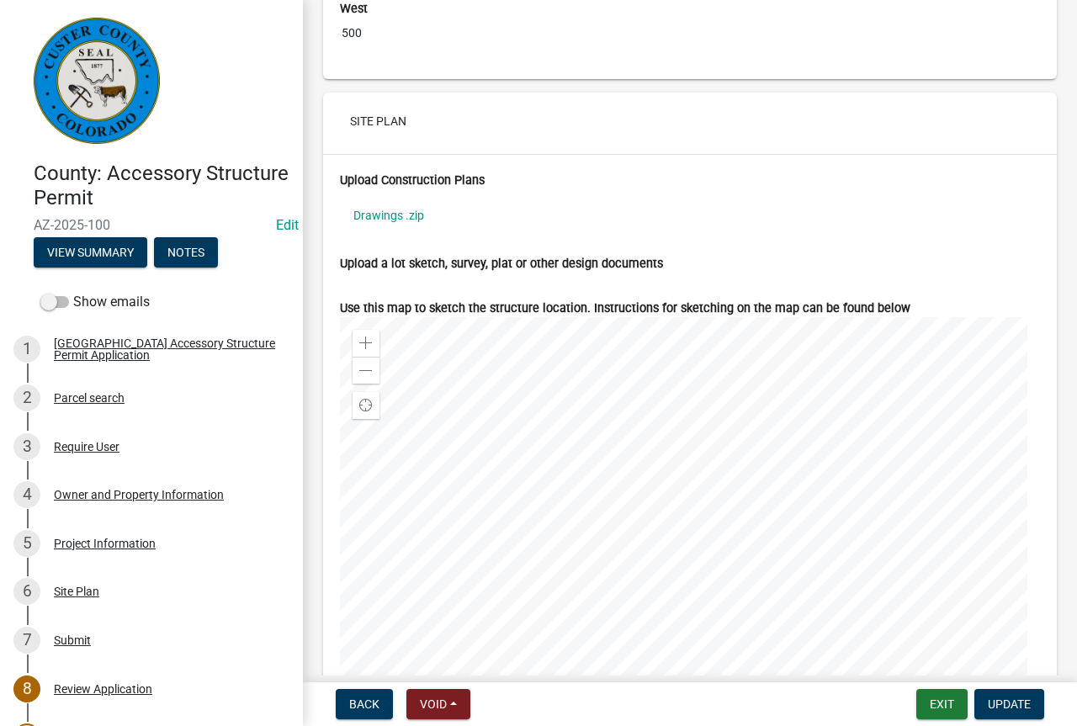
scroll to position [6158, 0]
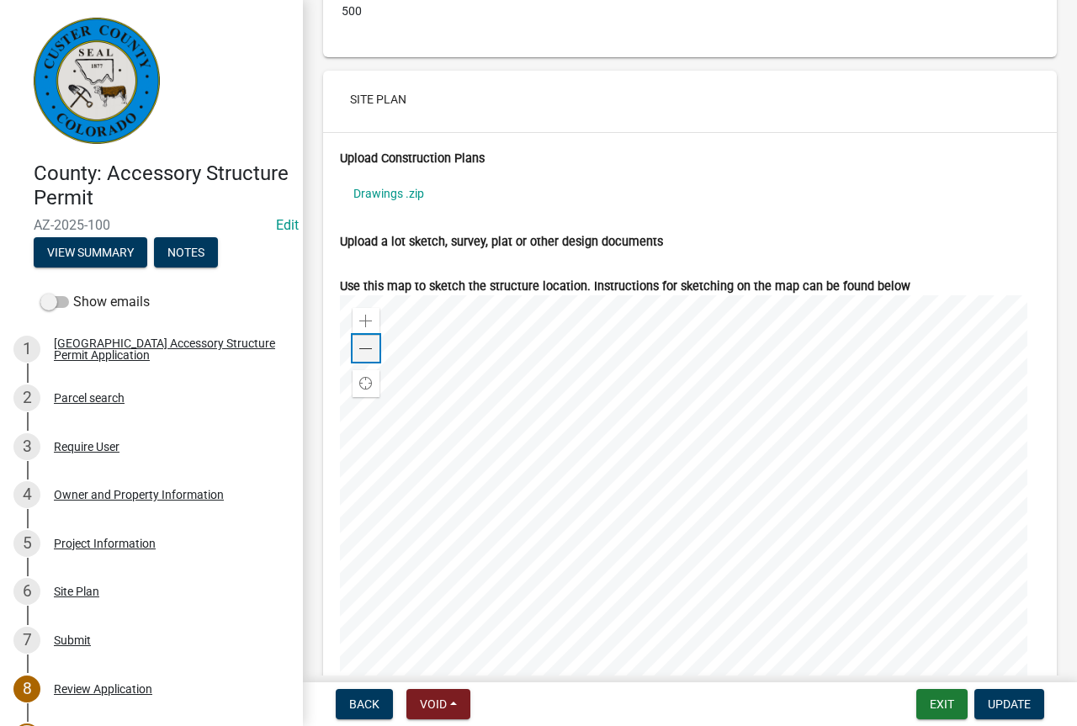
click at [366, 356] on span at bounding box center [365, 348] width 13 height 13
click at [646, 317] on div at bounding box center [690, 505] width 700 height 421
click at [373, 362] on div "Zoom out" at bounding box center [366, 348] width 27 height 27
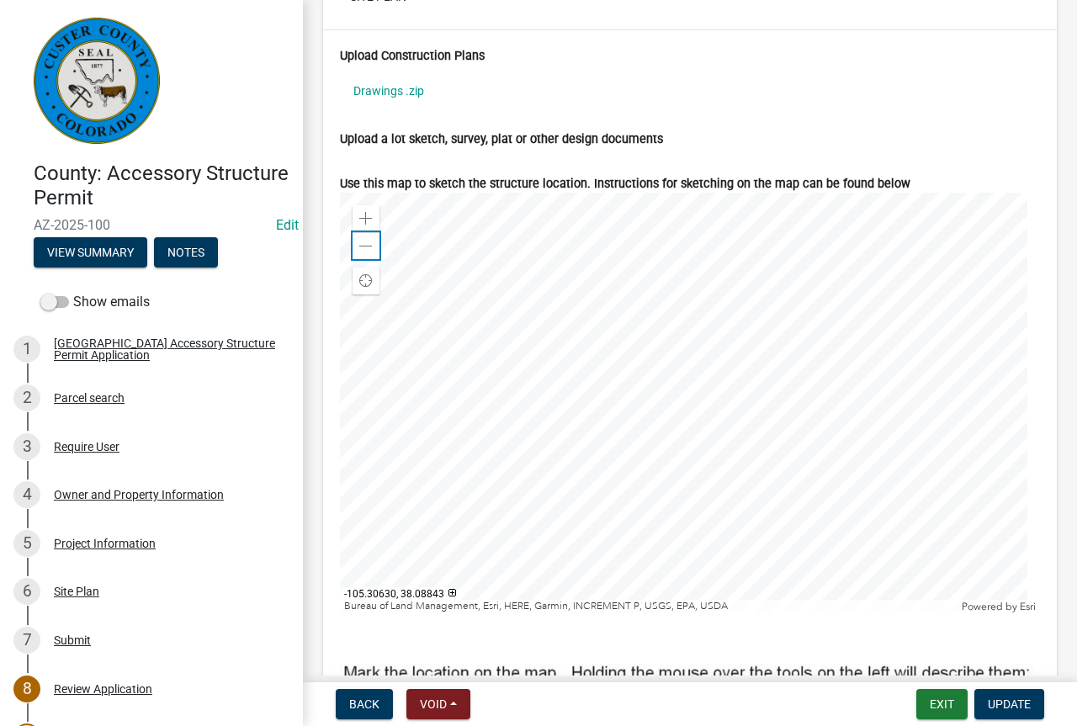
scroll to position [6243, 0]
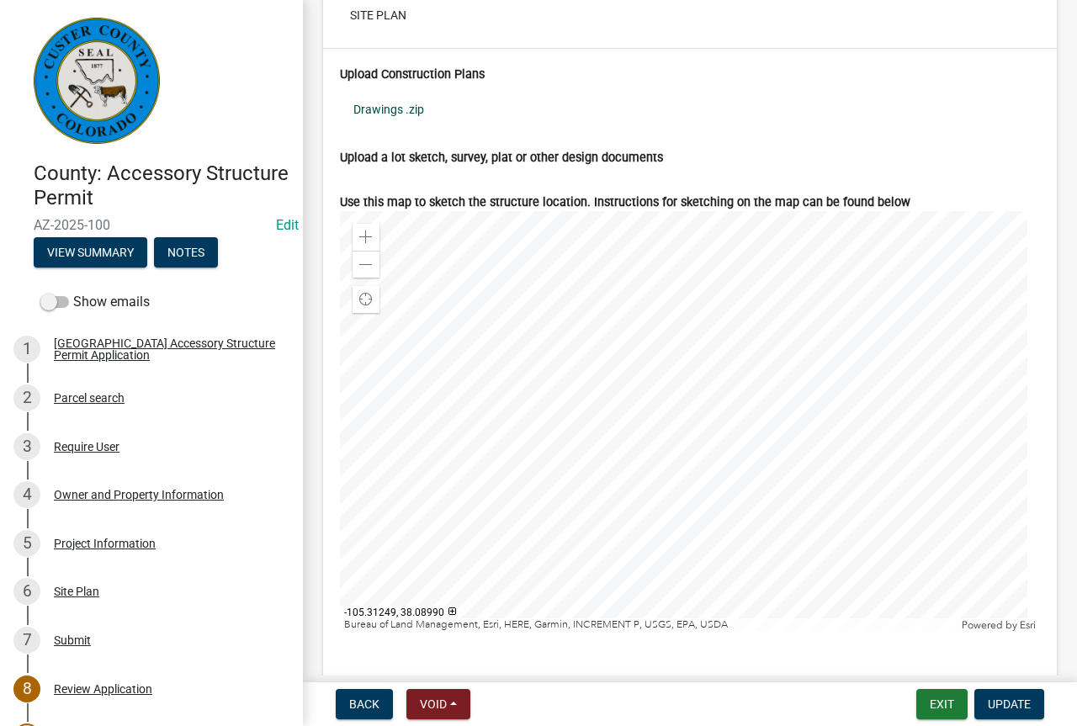
click at [396, 121] on link "Drawings .zip" at bounding box center [690, 109] width 700 height 39
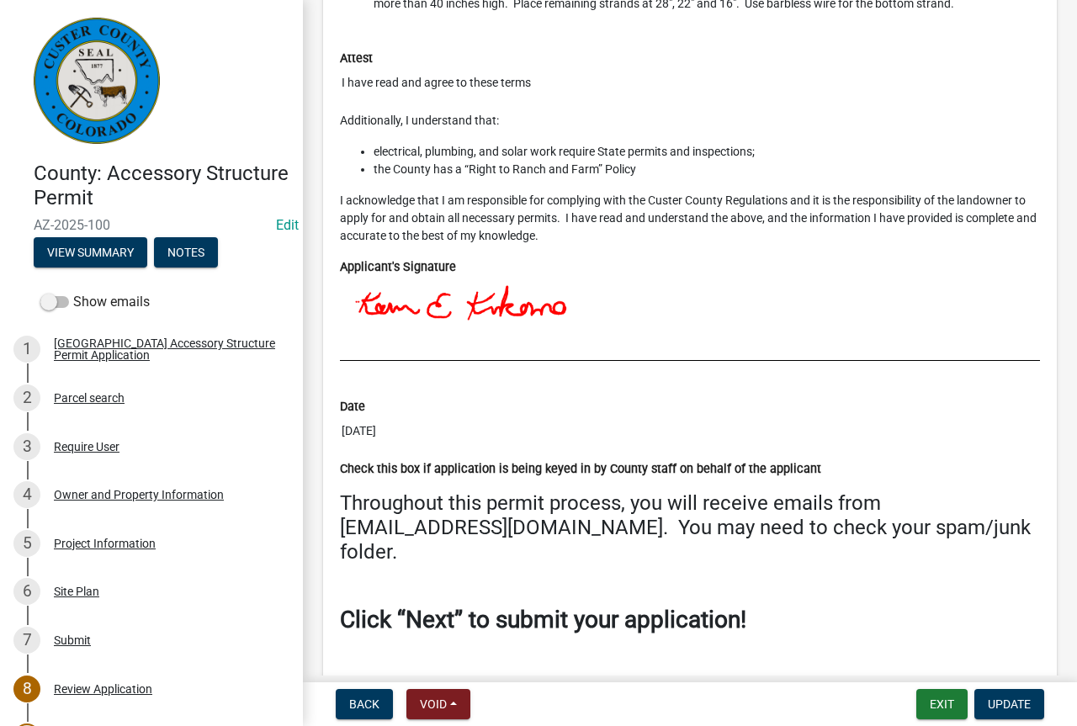
scroll to position [7589, 0]
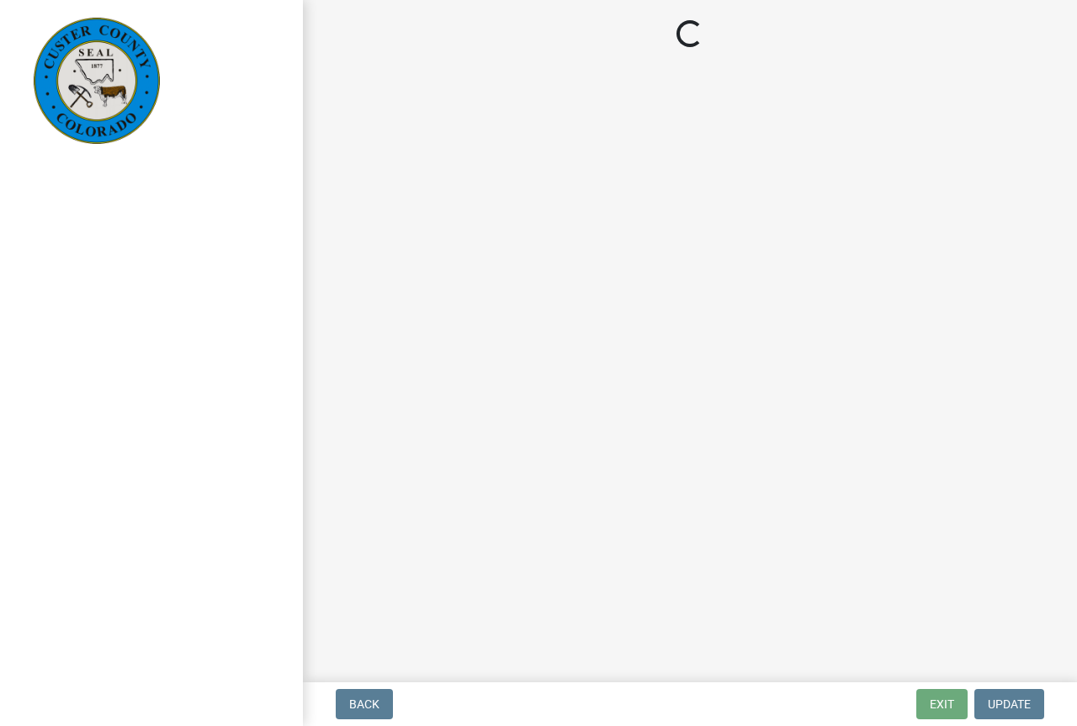
select select "cd09b013-b94f-4524-a046-a3f04ce1867e"
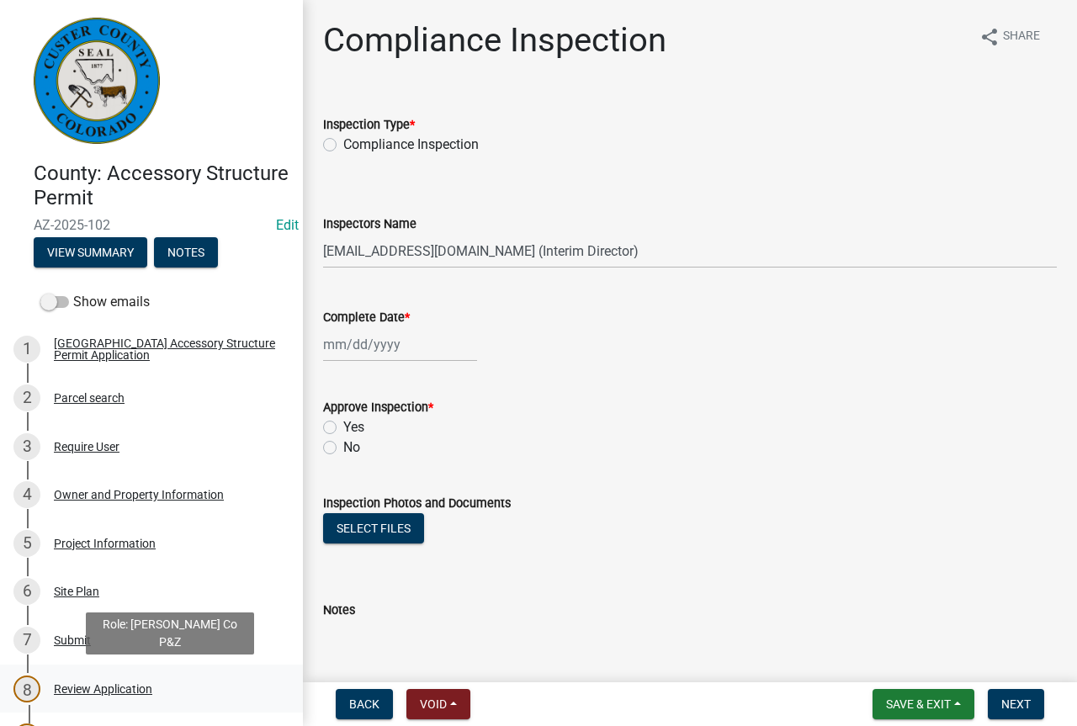
click at [129, 687] on div "Review Application" at bounding box center [103, 689] width 98 height 12
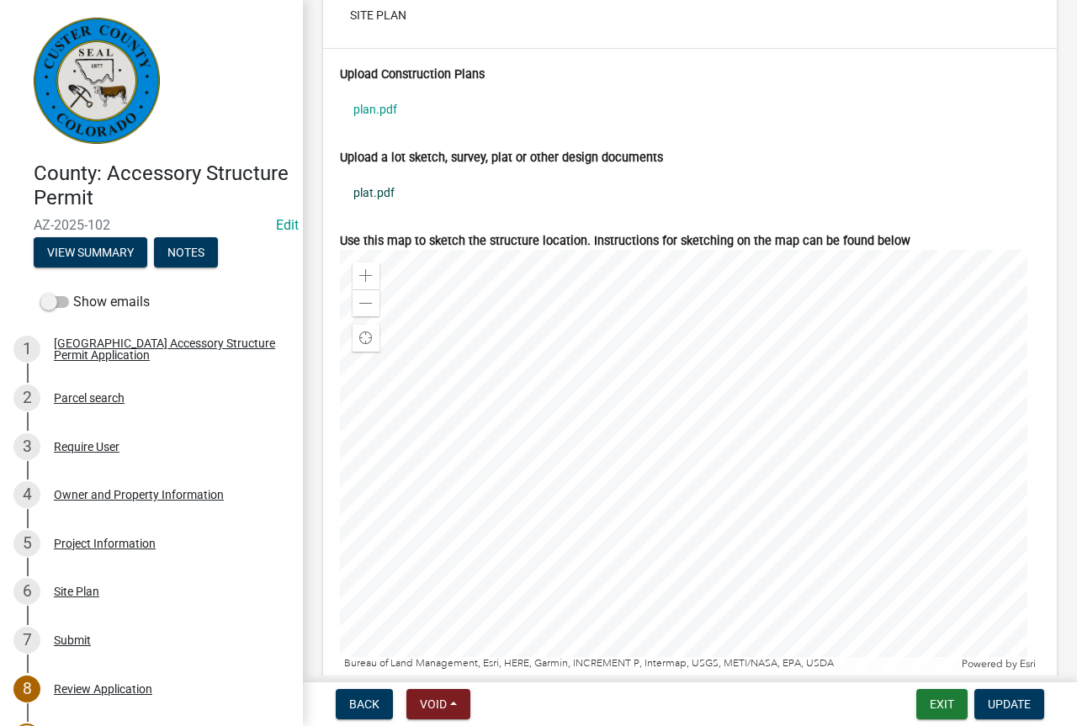
scroll to position [6394, 0]
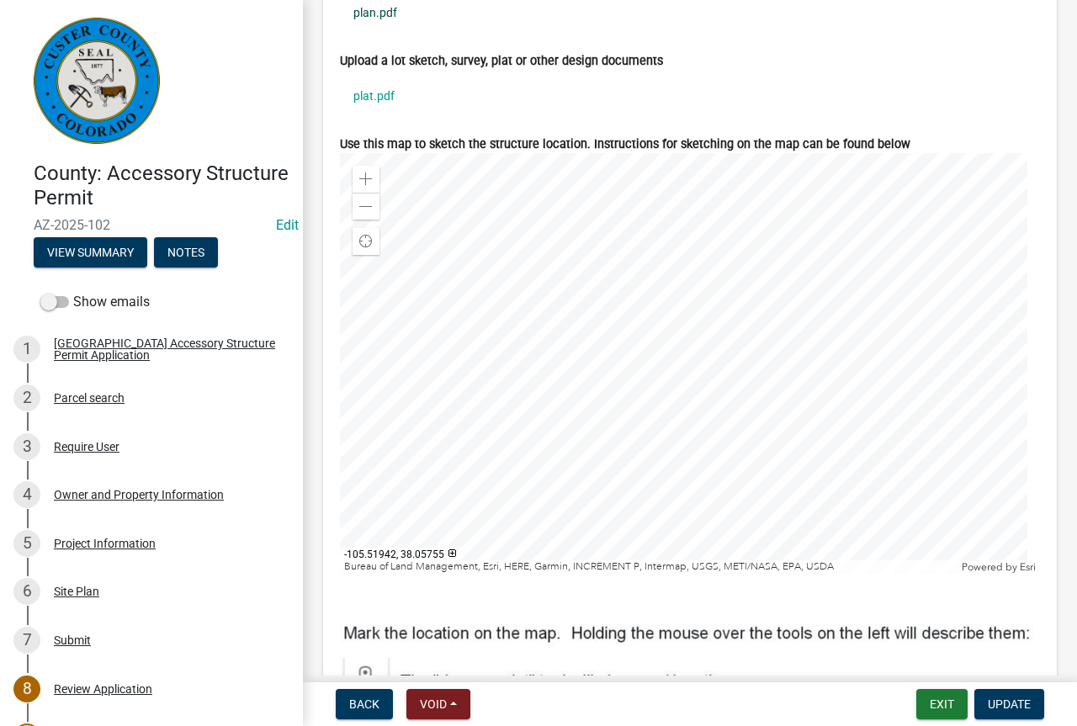
click at [376, 29] on link "plan.pdf" at bounding box center [690, 12] width 700 height 39
click at [379, 110] on link "plat.pdf" at bounding box center [690, 96] width 700 height 39
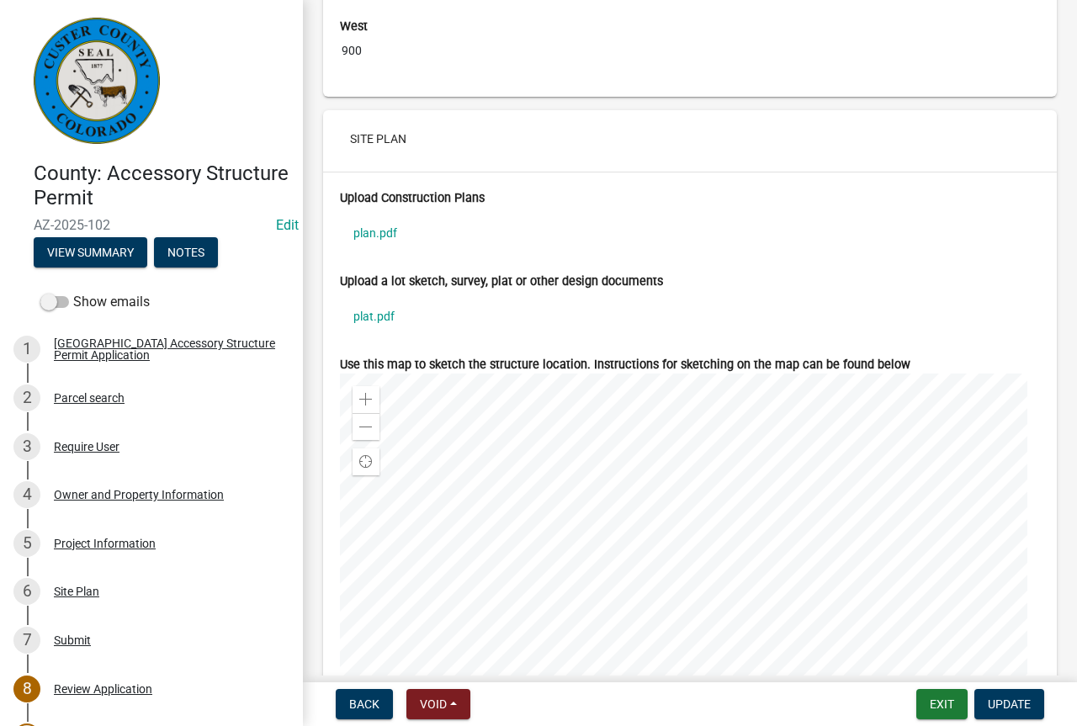
scroll to position [6142, 0]
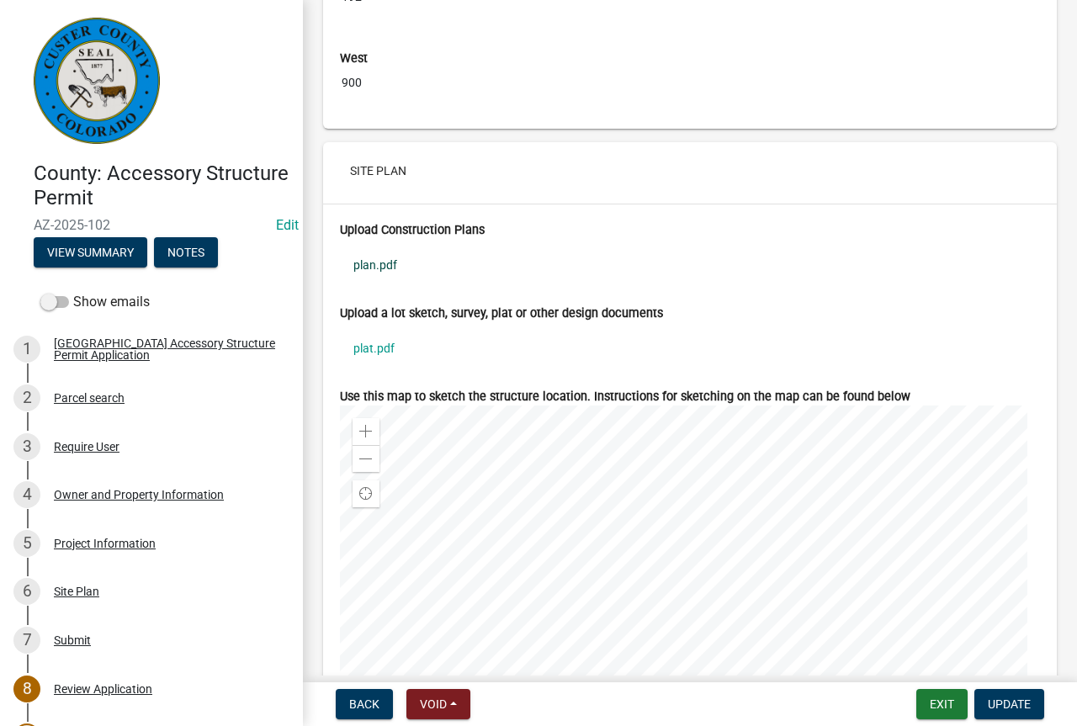
click at [370, 280] on link "plan.pdf" at bounding box center [690, 265] width 700 height 39
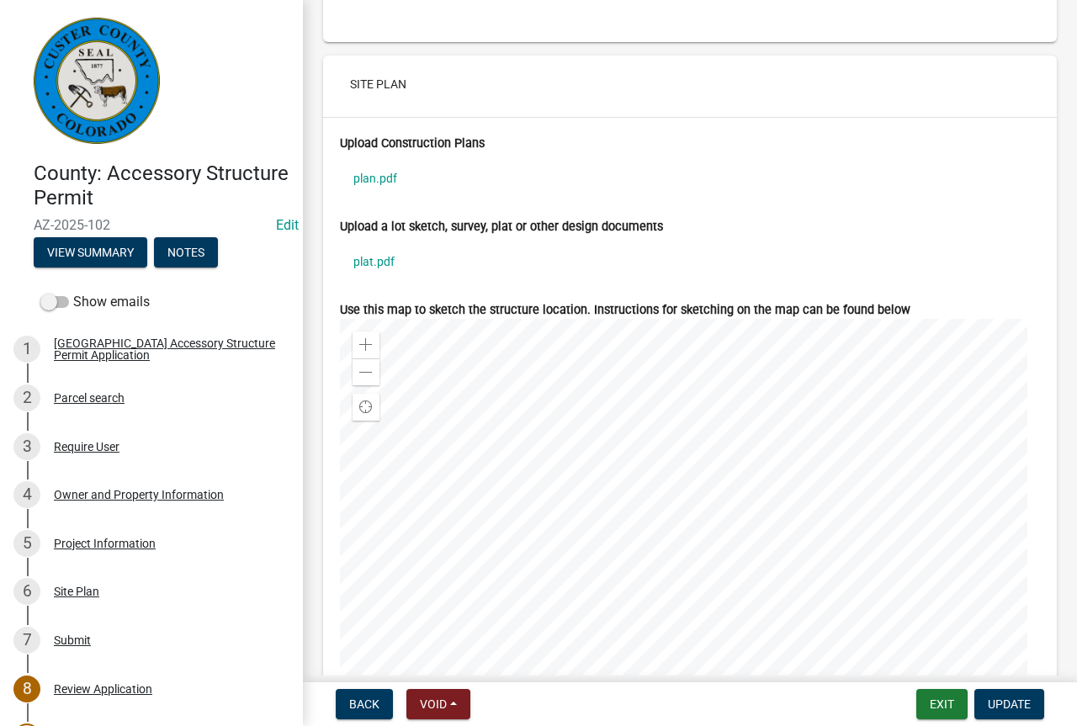
scroll to position [6394, 0]
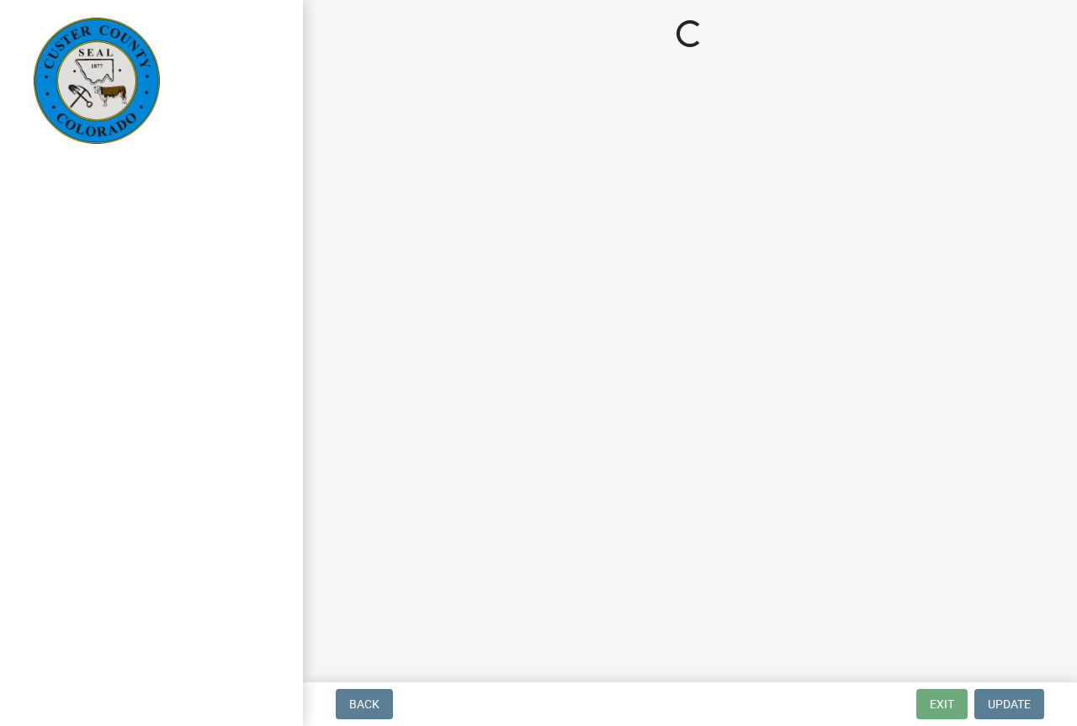
select select "cd09b013-b94f-4524-a046-a3f04ce1867e"
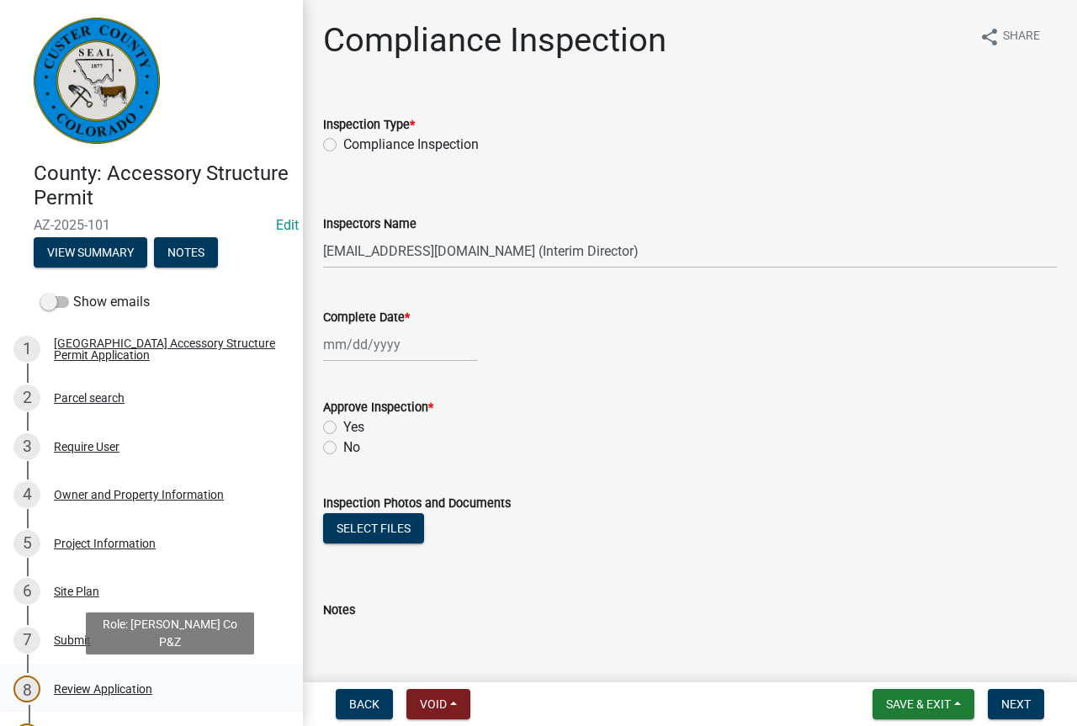
click at [98, 679] on div "8 Review Application" at bounding box center [144, 689] width 262 height 27
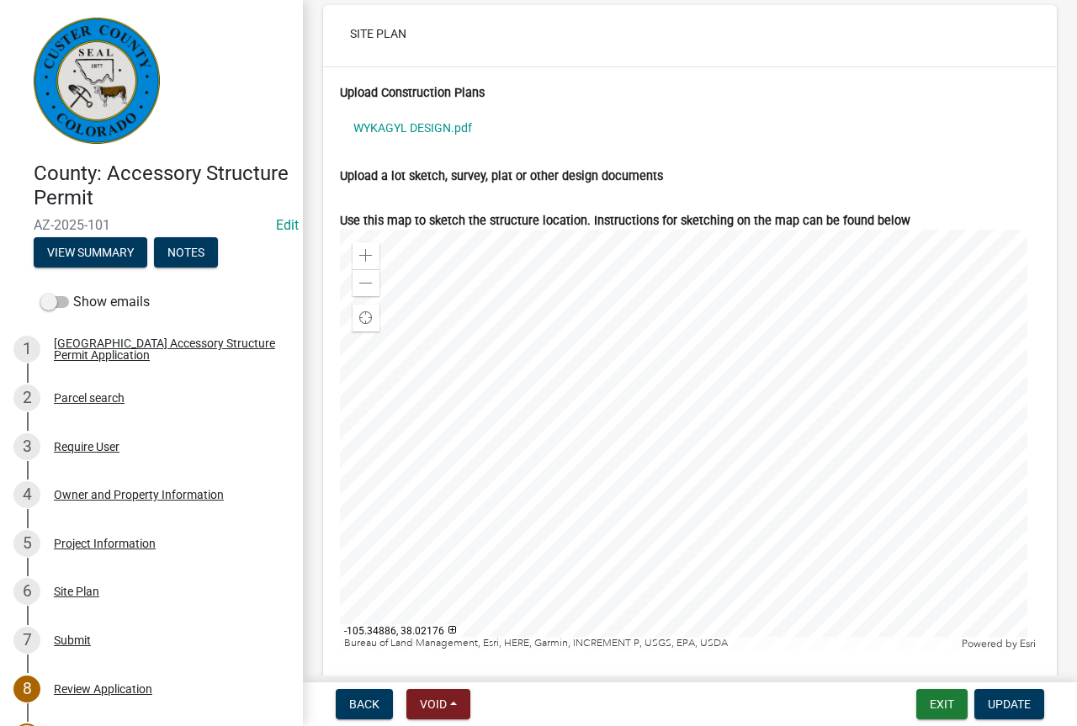
scroll to position [6310, 0]
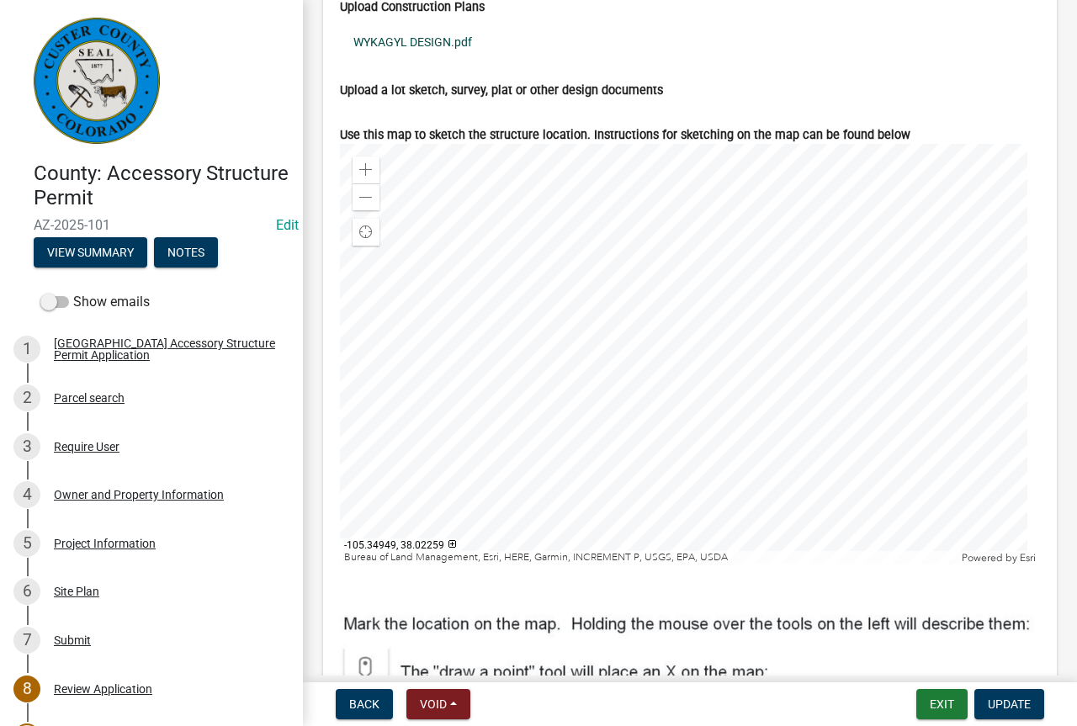
click at [416, 56] on link "WYKAGYL DESIGN.pdf" at bounding box center [690, 42] width 700 height 39
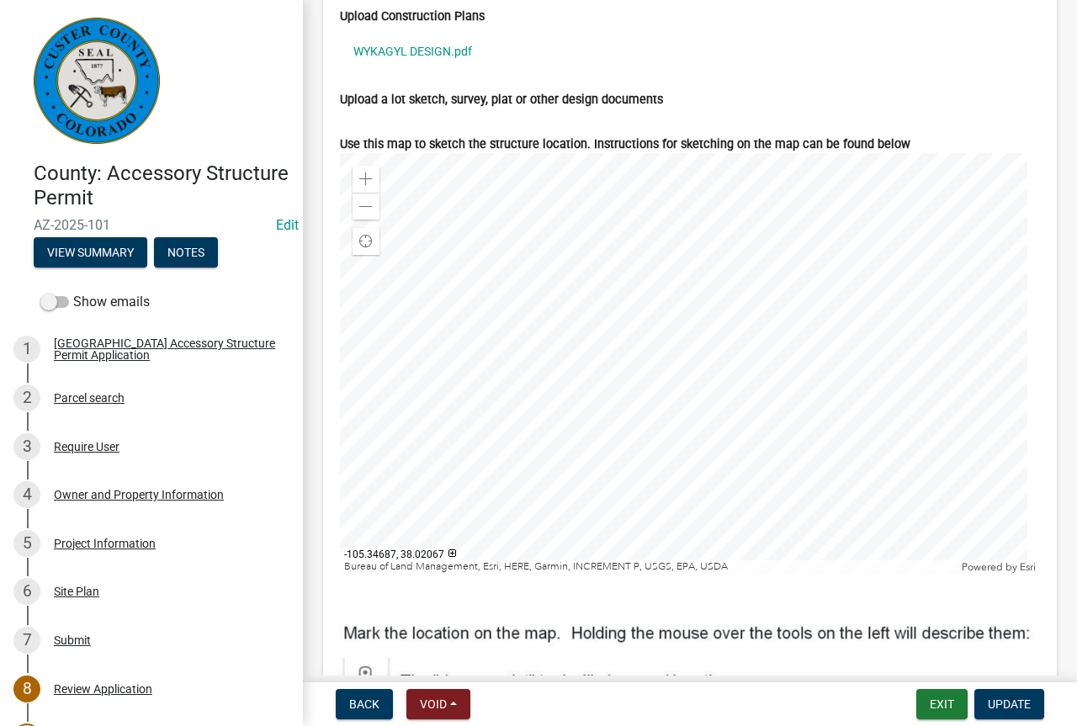
scroll to position [6385, 0]
